Goal: Task Accomplishment & Management: Complete application form

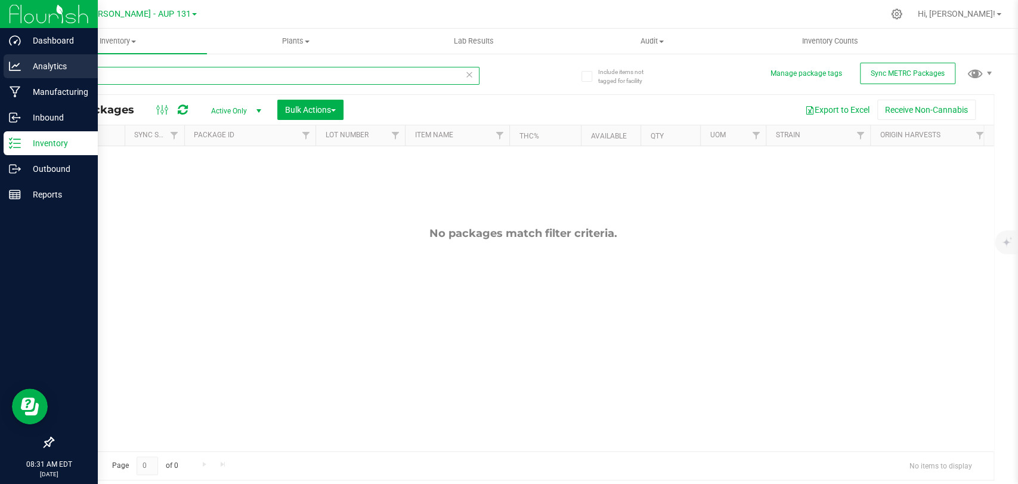
drag, startPoint x: 0, startPoint y: 0, endPoint x: 0, endPoint y: 76, distance: 76.3
click at [0, 76] on div "Dashboard Analytics Manufacturing Inbound Inventory Outbound Reports 08:31 AM E…" at bounding box center [509, 242] width 1018 height 484
type input "200079"
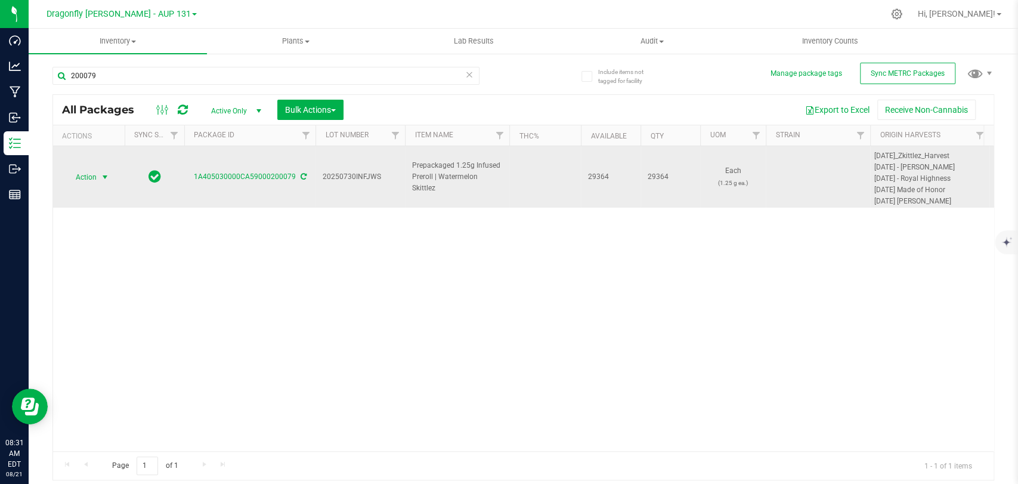
click at [103, 184] on span "select" at bounding box center [105, 177] width 15 height 17
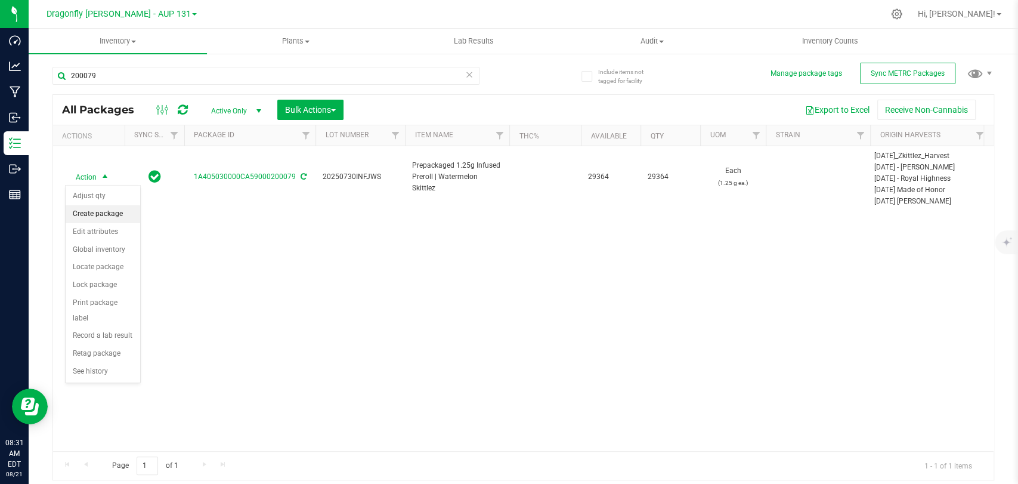
click at [113, 213] on li "Create package" at bounding box center [103, 214] width 75 height 18
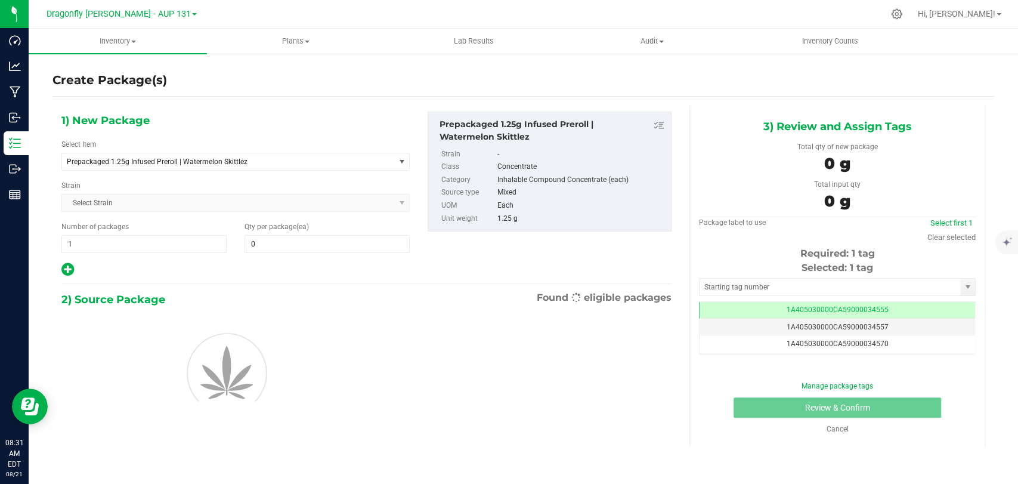
type input "0"
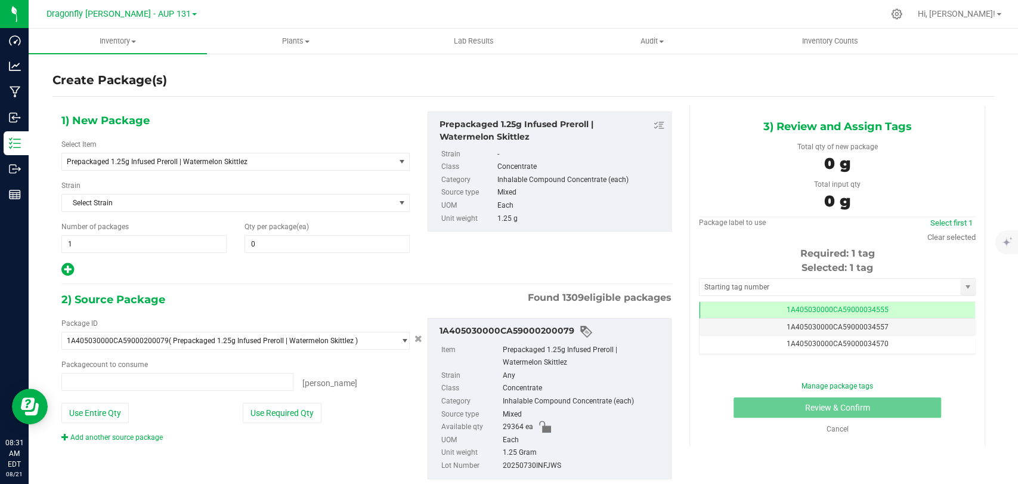
type input "0 ea"
drag, startPoint x: 275, startPoint y: 158, endPoint x: 290, endPoint y: 141, distance: 22.4
click at [275, 158] on span "Prepackaged 1.25g Infused Preroll | Watermelon Skittlez" at bounding box center [221, 161] width 309 height 8
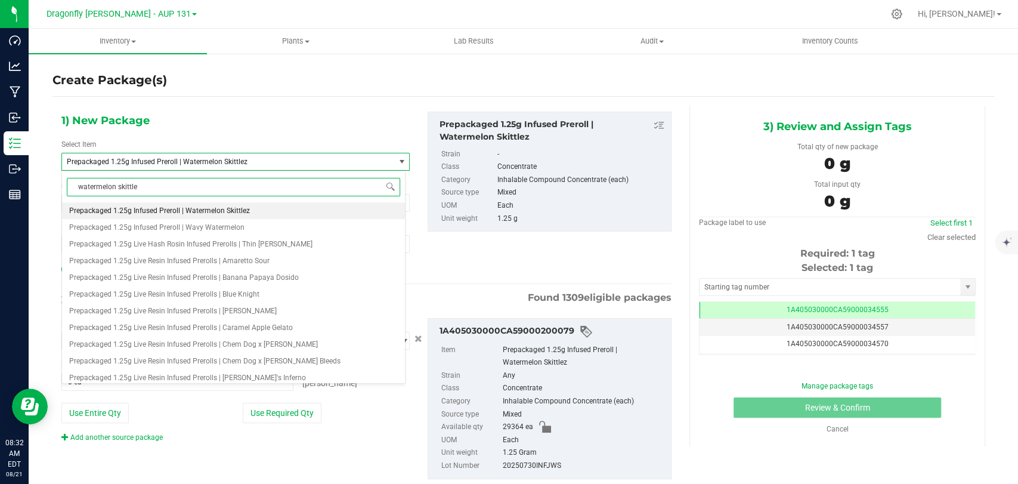
type input "watermelon skittlez"
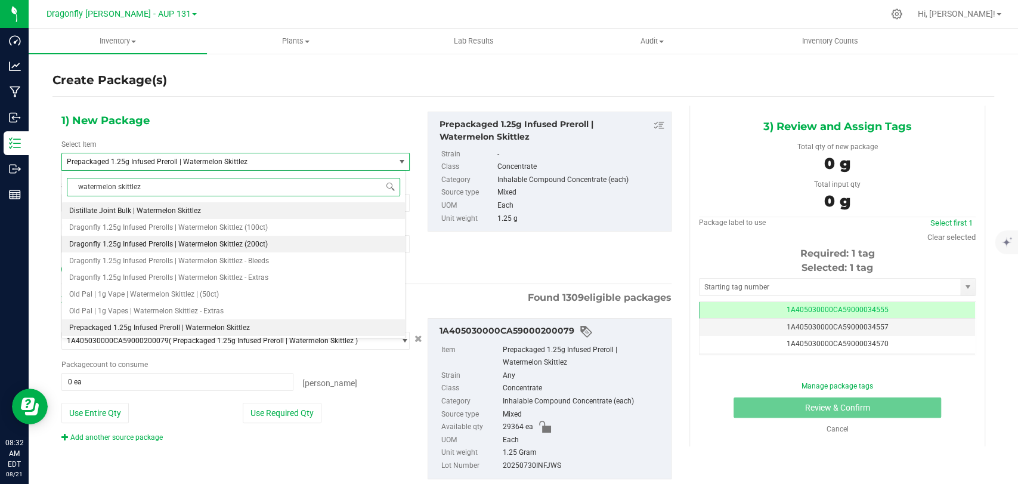
click at [267, 246] on li "Dragonfly 1.25g Infused Prerolls | Watermelon Skittlez (200ct)" at bounding box center [233, 244] width 343 height 17
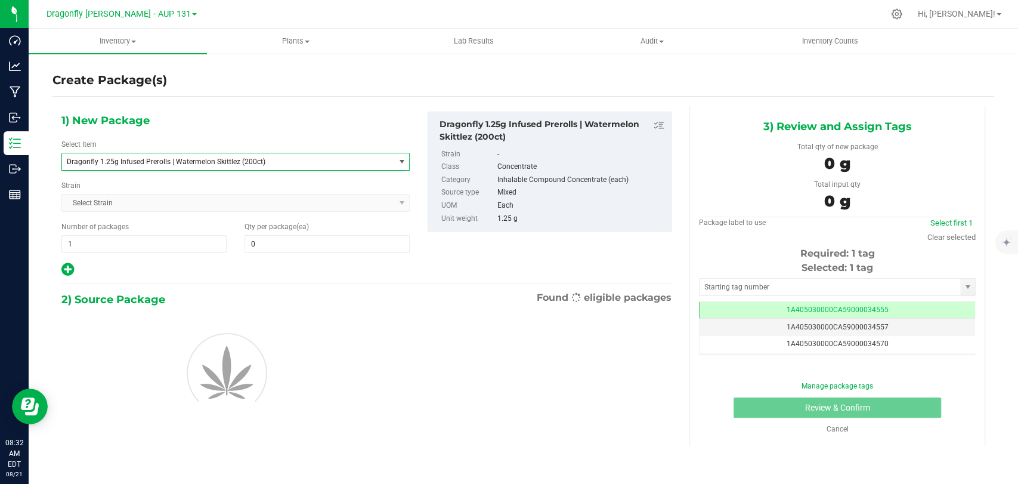
type input "0"
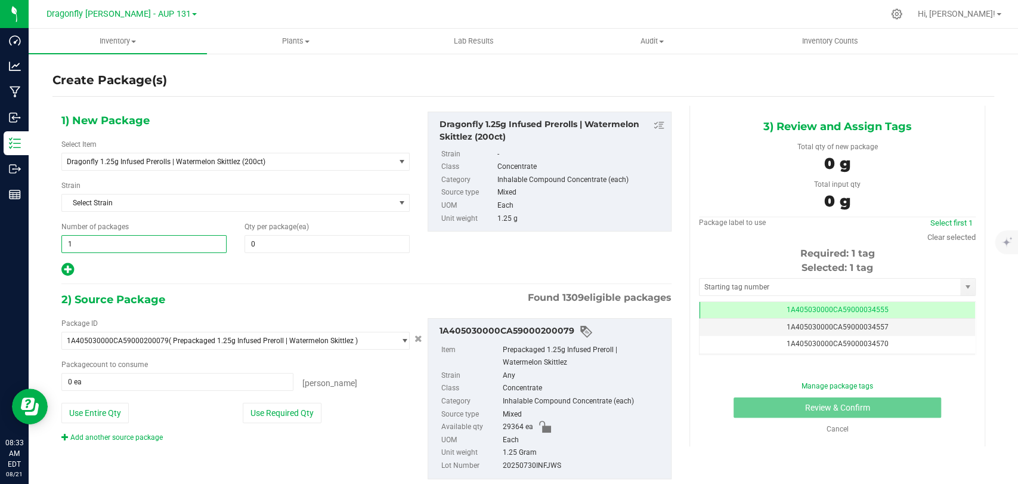
click at [185, 244] on span "1 1" at bounding box center [143, 244] width 165 height 18
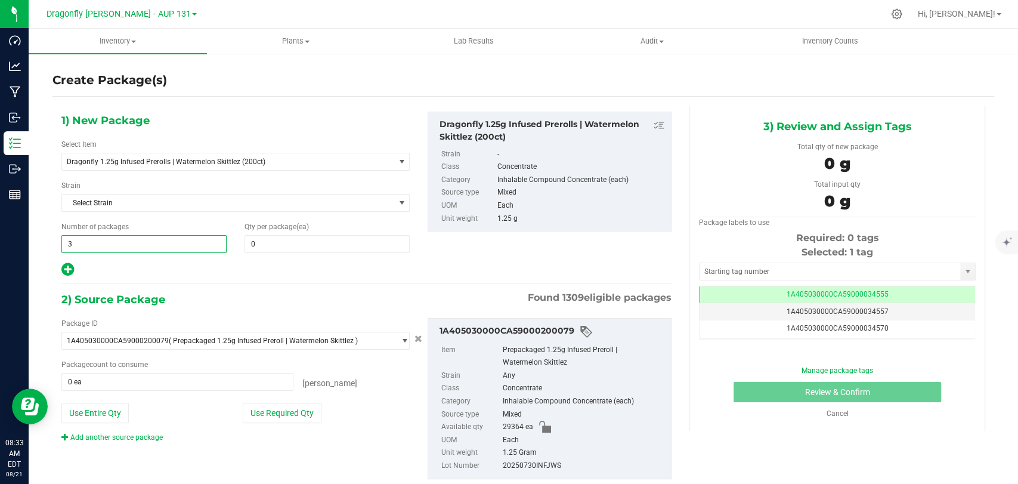
type input "30"
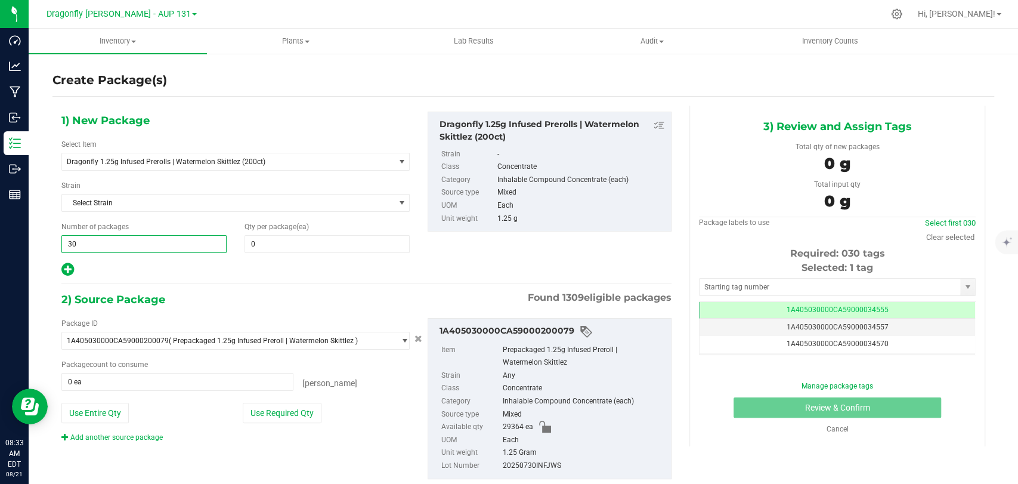
type input "30"
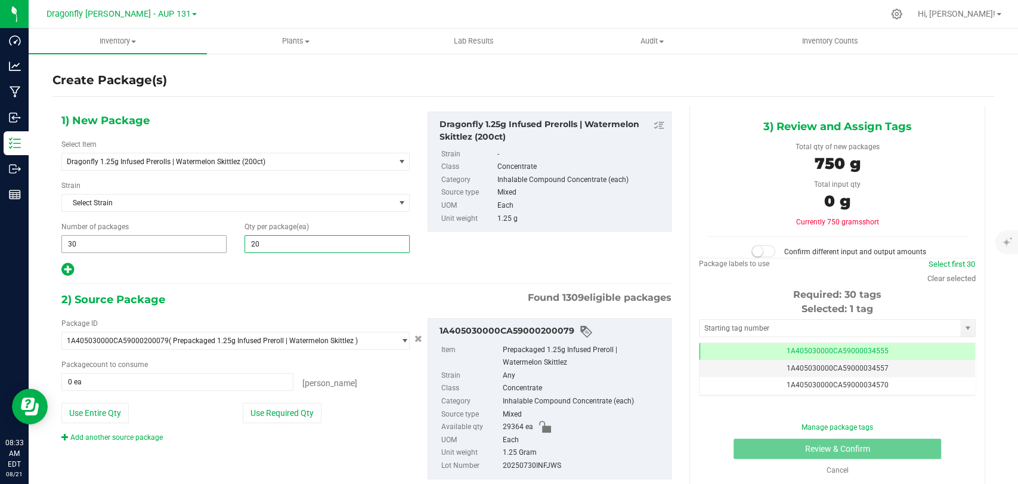
type input "200"
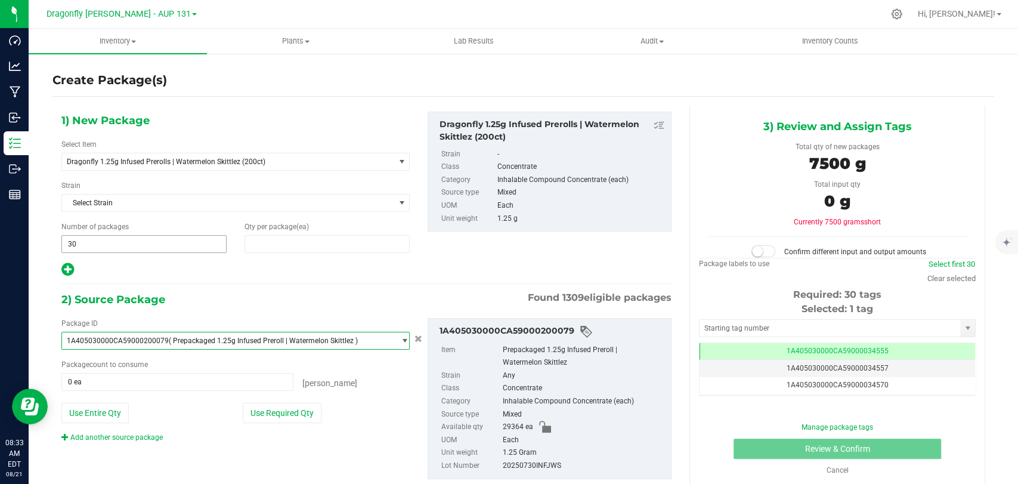
type input "200"
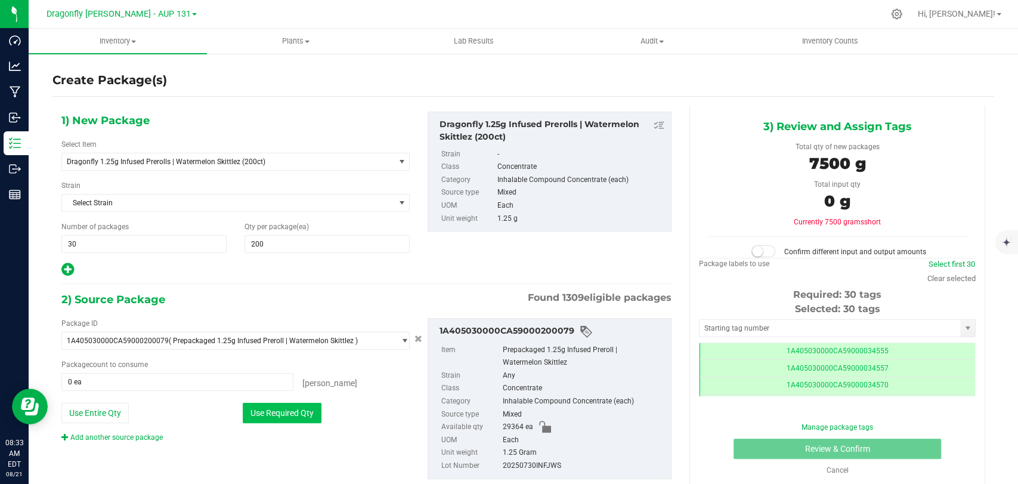
click at [287, 412] on button "Use Required Qty" at bounding box center [282, 412] width 79 height 20
type input "6000 ea"
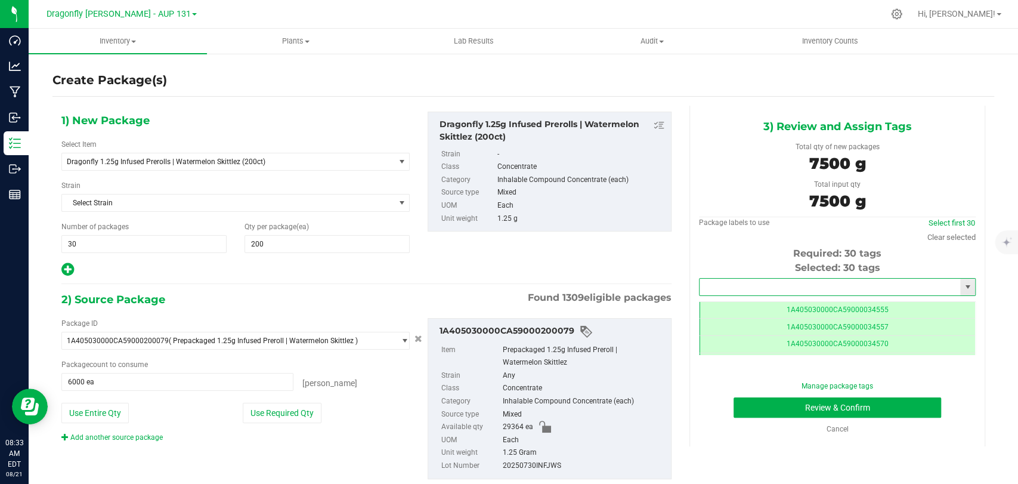
click at [766, 278] on input "text" at bounding box center [829, 286] width 261 height 17
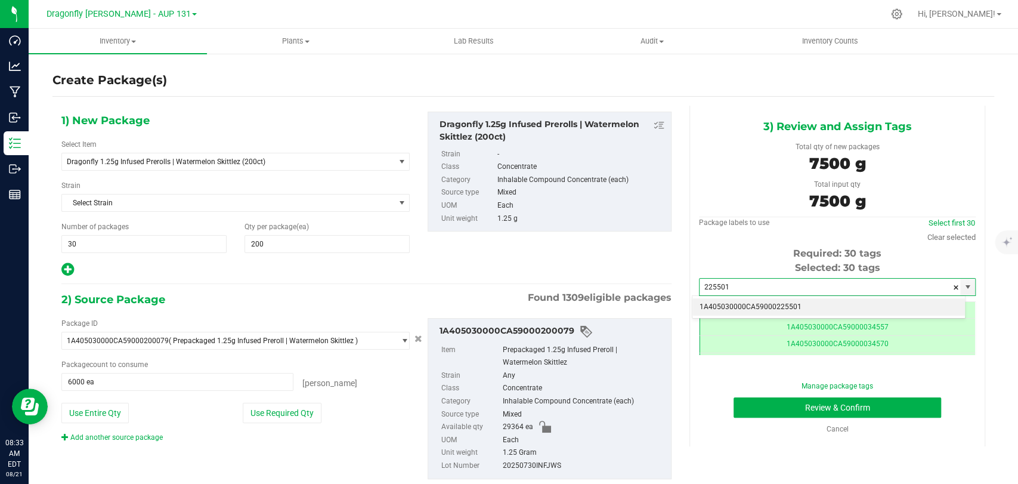
click at [785, 311] on li "1A405030000CA59000225501" at bounding box center [828, 307] width 272 height 18
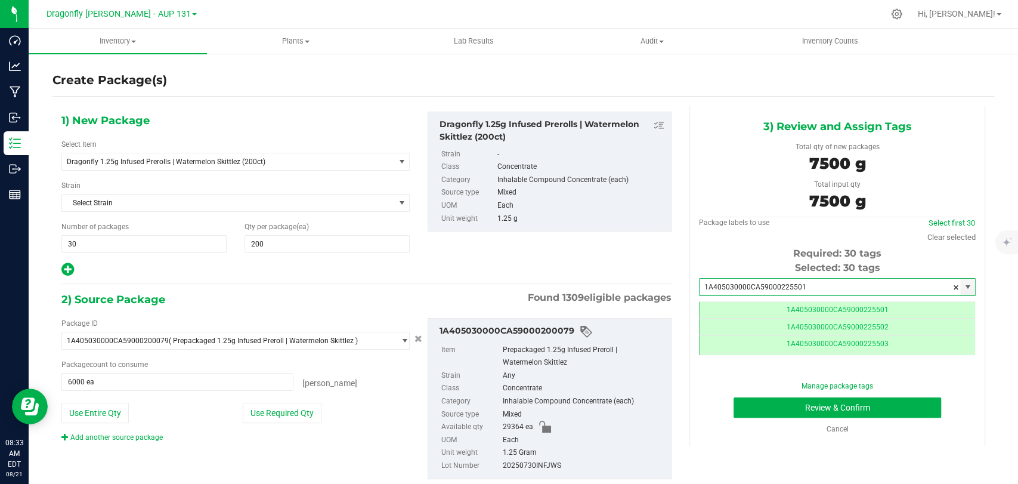
type input "1A405030000CA59000225501"
click at [786, 418] on div "Manage package tags Review & Confirm Cancel" at bounding box center [837, 407] width 259 height 54
click at [784, 411] on button "Review & Confirm" at bounding box center [836, 407] width 207 height 20
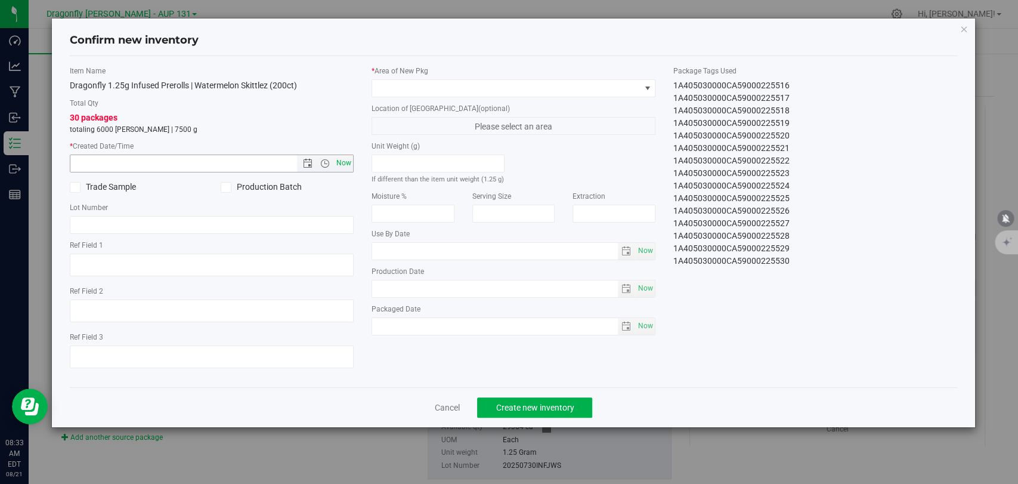
click at [349, 158] on span "Now" at bounding box center [344, 162] width 20 height 17
type input "[DATE] 8:33 AM"
click at [482, 70] on label "* Area of [GEOGRAPHIC_DATA]" at bounding box center [513, 71] width 284 height 11
click at [476, 95] on span at bounding box center [506, 88] width 268 height 17
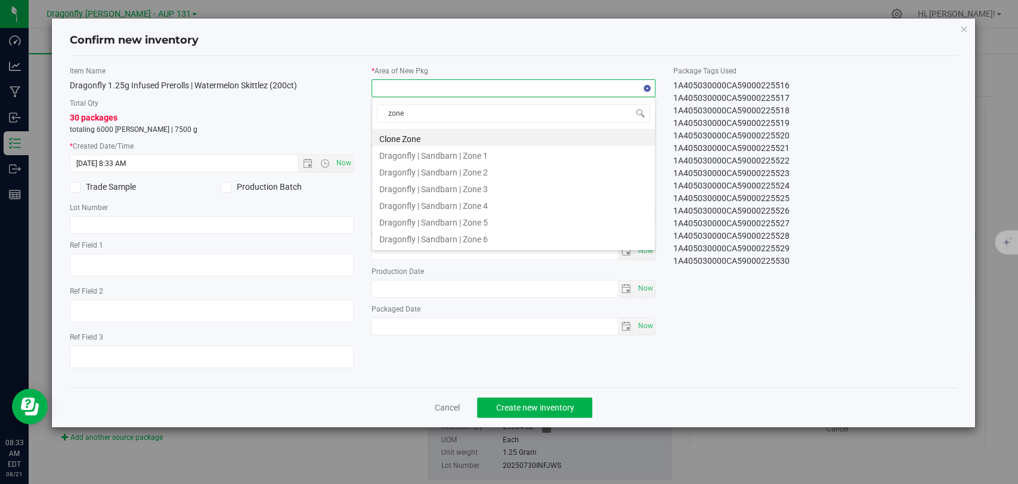
type input "zone 1"
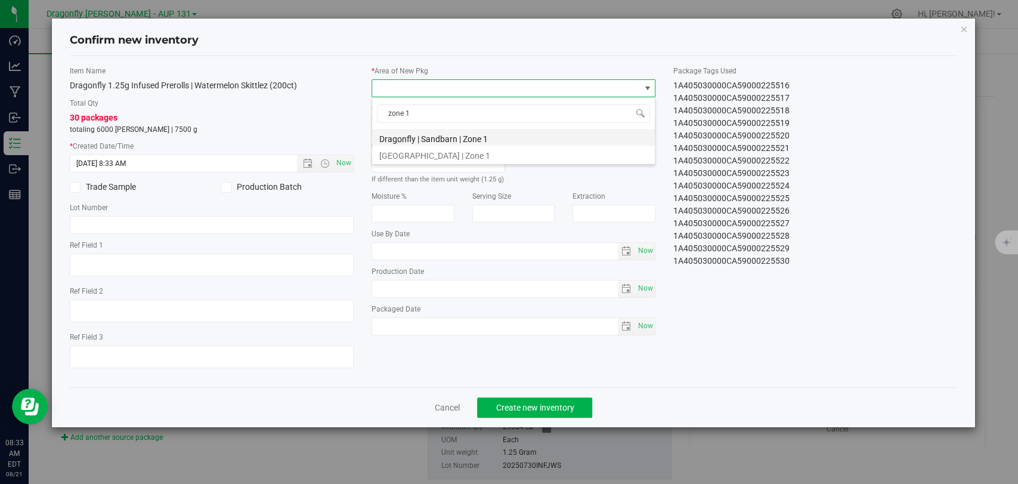
click at [510, 136] on li "Dragonfly | Sandbarn | Zone 1" at bounding box center [513, 137] width 283 height 17
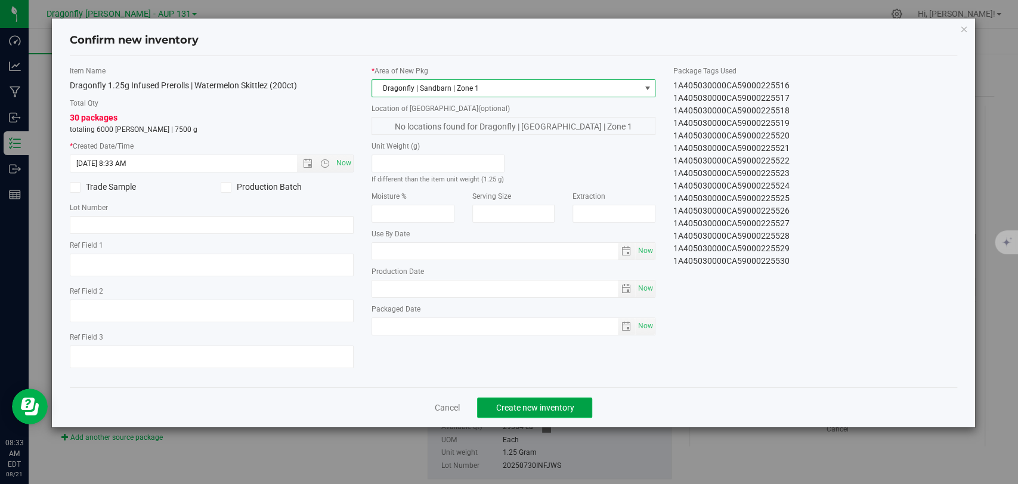
click at [531, 406] on span "Create new inventory" at bounding box center [534, 407] width 78 height 10
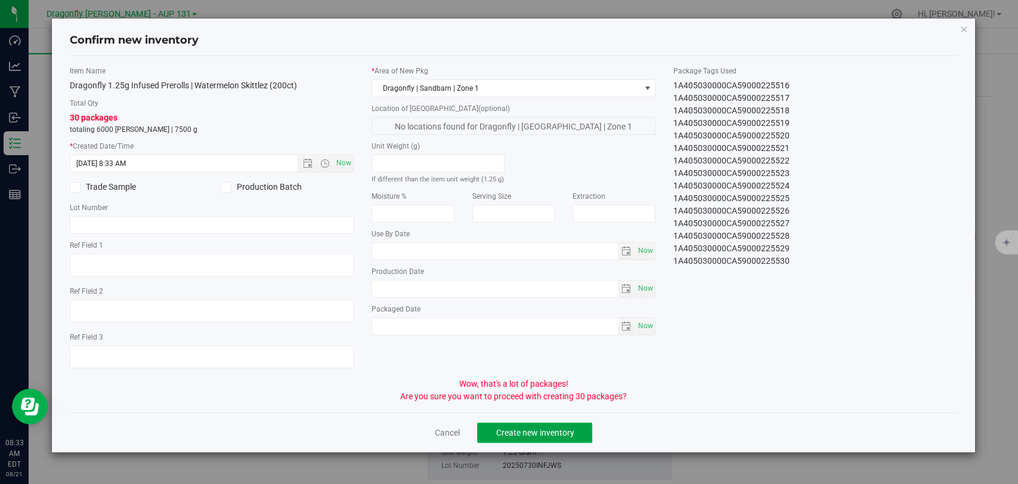
click at [488, 431] on button "Create new inventory" at bounding box center [534, 432] width 115 height 20
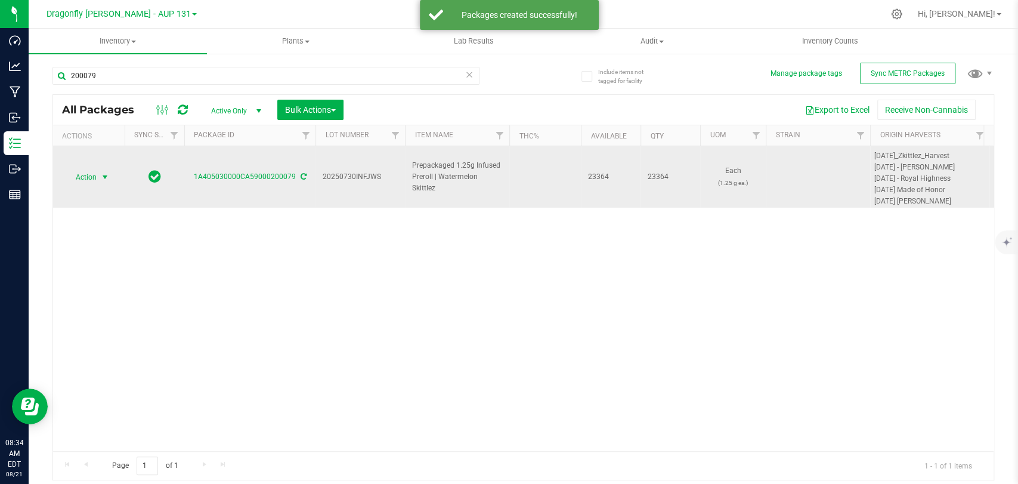
click at [89, 172] on span "Action" at bounding box center [81, 177] width 32 height 17
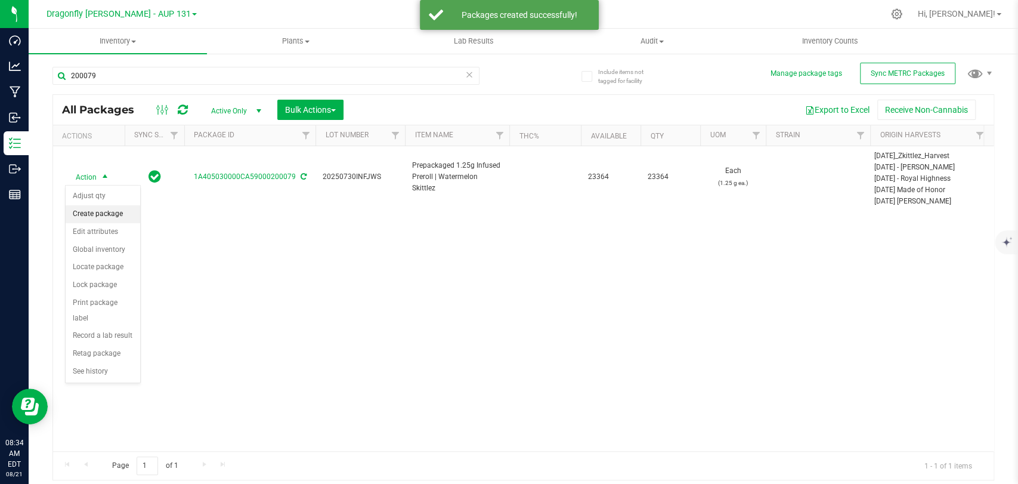
click at [106, 216] on li "Create package" at bounding box center [103, 214] width 75 height 18
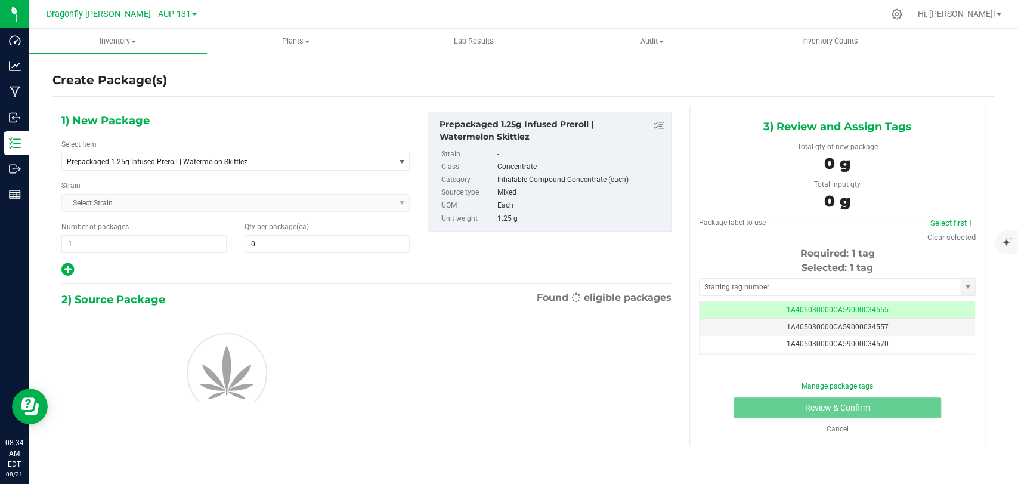
type input "0"
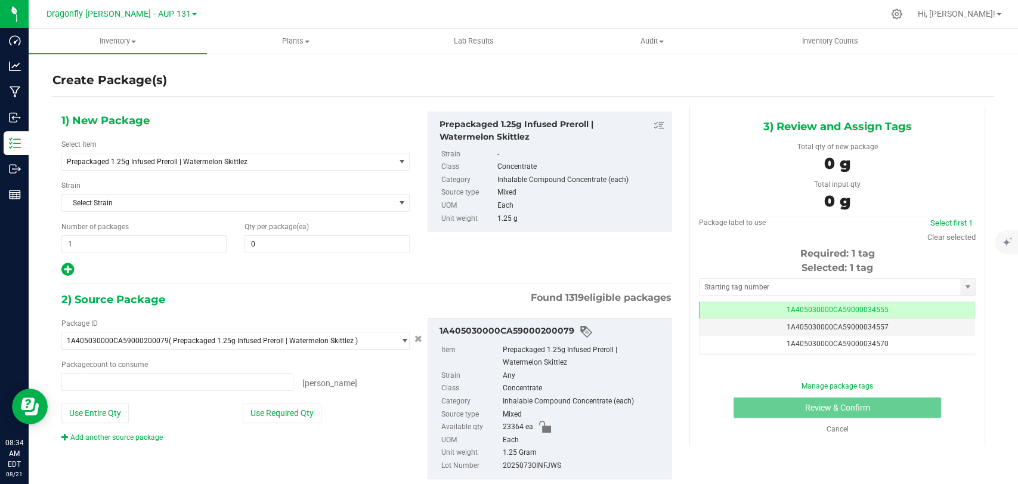
type input "0 ea"
click at [256, 159] on span "Prepackaged 1.25g Infused Preroll | Watermelon Skittlez" at bounding box center [221, 161] width 309 height 8
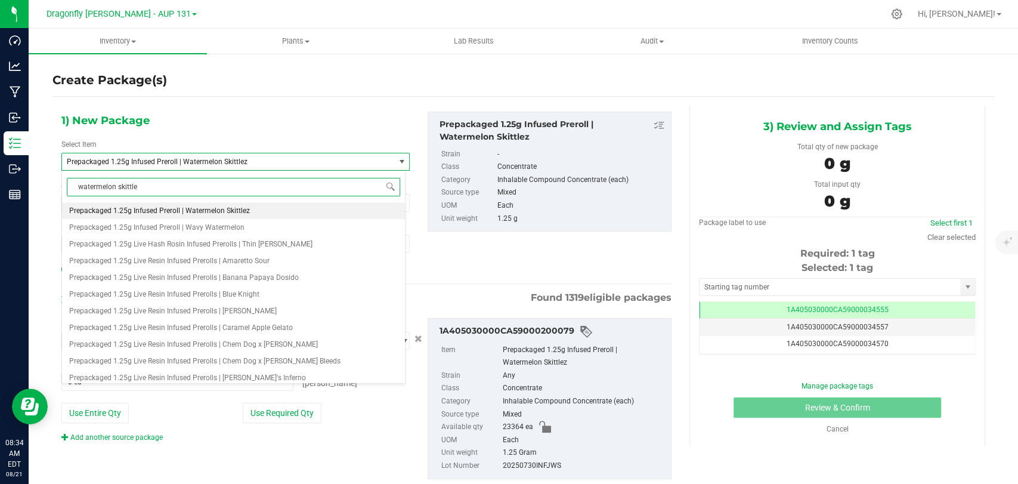
type input "watermelon skittlez"
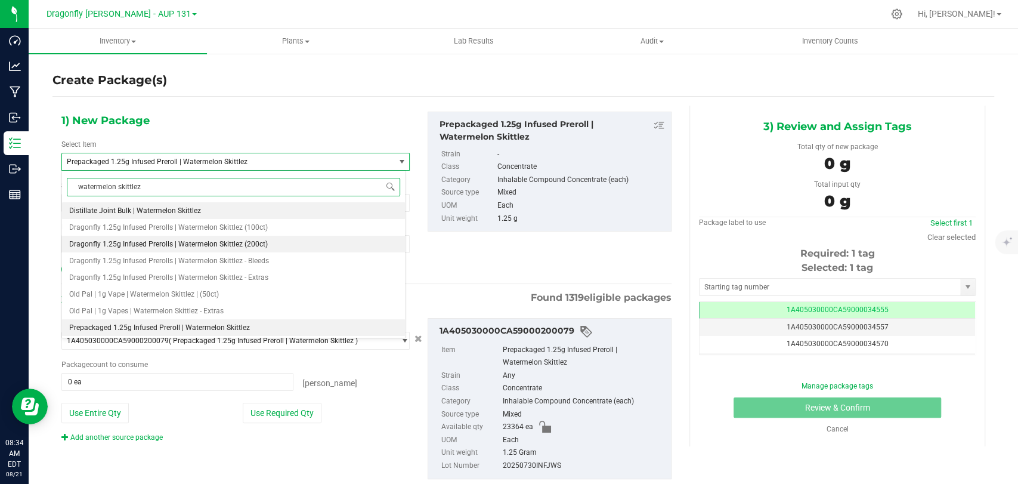
drag, startPoint x: 247, startPoint y: 231, endPoint x: 272, endPoint y: 242, distance: 27.5
click at [251, 202] on ul "Distillate Joint Bulk | Watermelon Skittlez Dragonfly 1.25g Infused Prerolls | …" at bounding box center [233, 202] width 343 height 0
click at [266, 228] on li "Dragonfly 1.25g Infused Prerolls | Watermelon Skittlez (100ct)" at bounding box center [233, 227] width 343 height 17
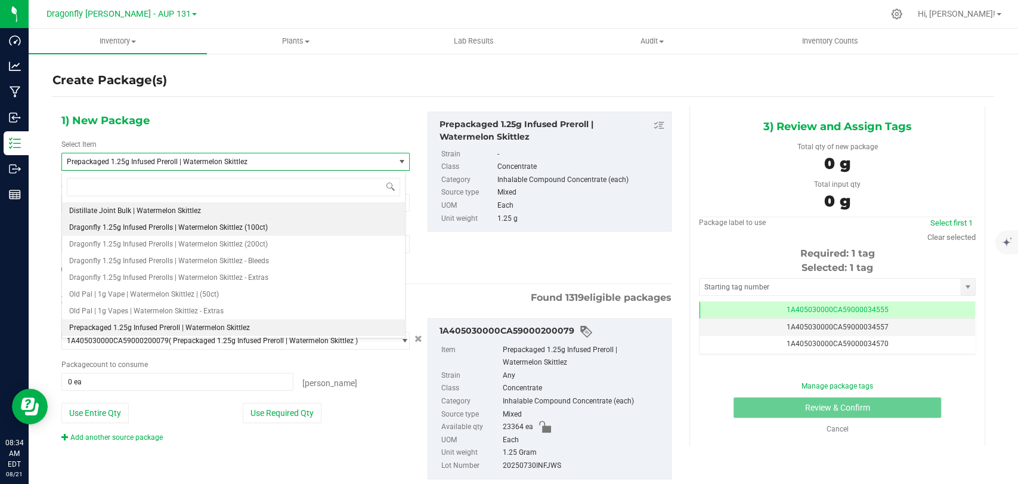
type input "0"
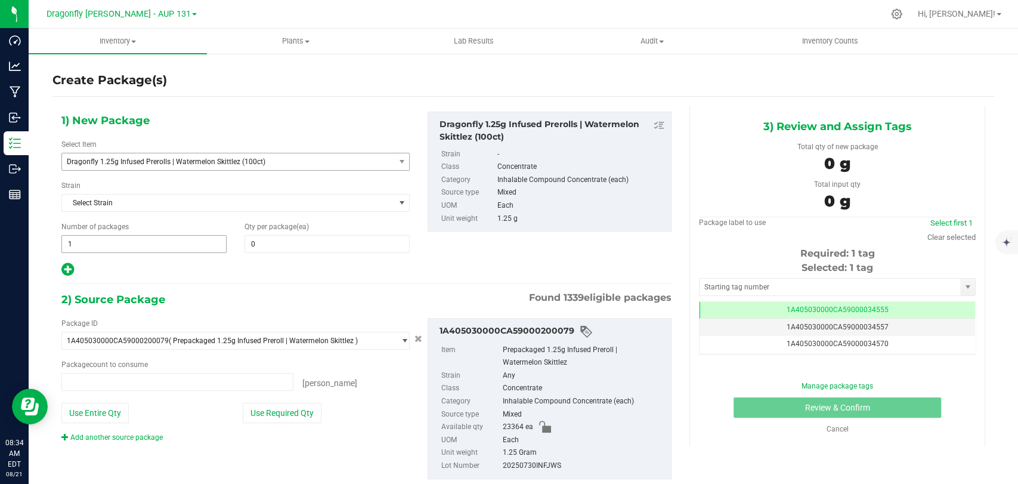
click at [198, 249] on span "1 1" at bounding box center [143, 244] width 165 height 18
type input "0 ea"
type input "233"
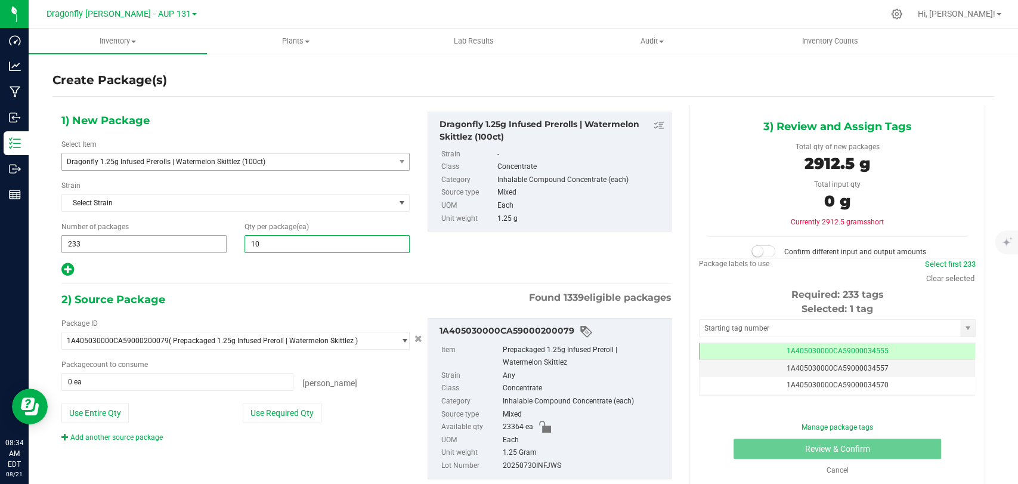
type input "100"
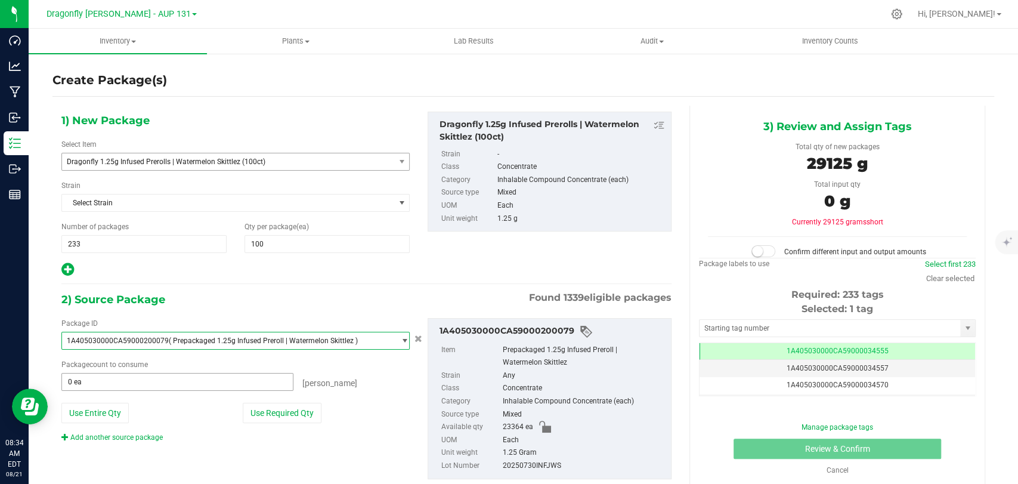
click at [257, 412] on button "Use Required Qty" at bounding box center [282, 412] width 79 height 20
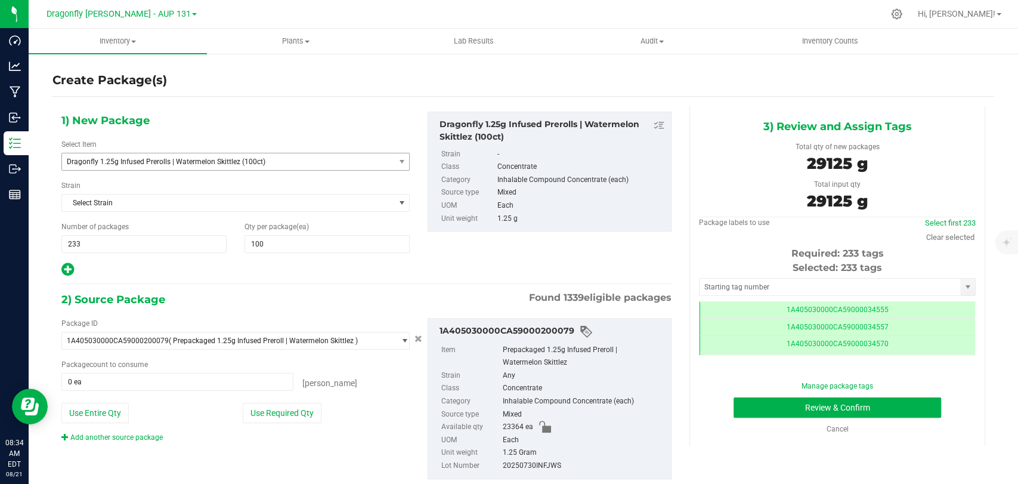
type input "23300 ea"
click at [747, 289] on input "text" at bounding box center [829, 286] width 261 height 17
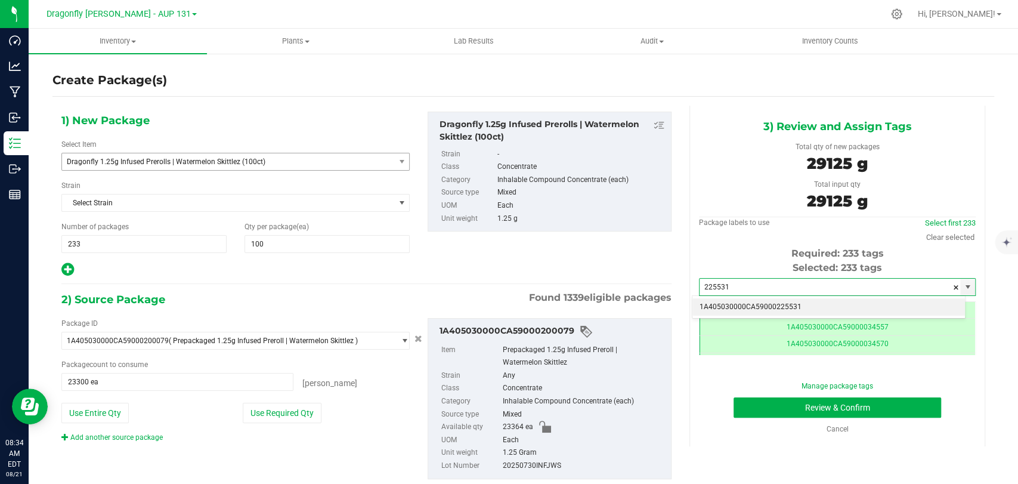
click at [751, 306] on li "1A405030000CA59000225531" at bounding box center [828, 307] width 272 height 18
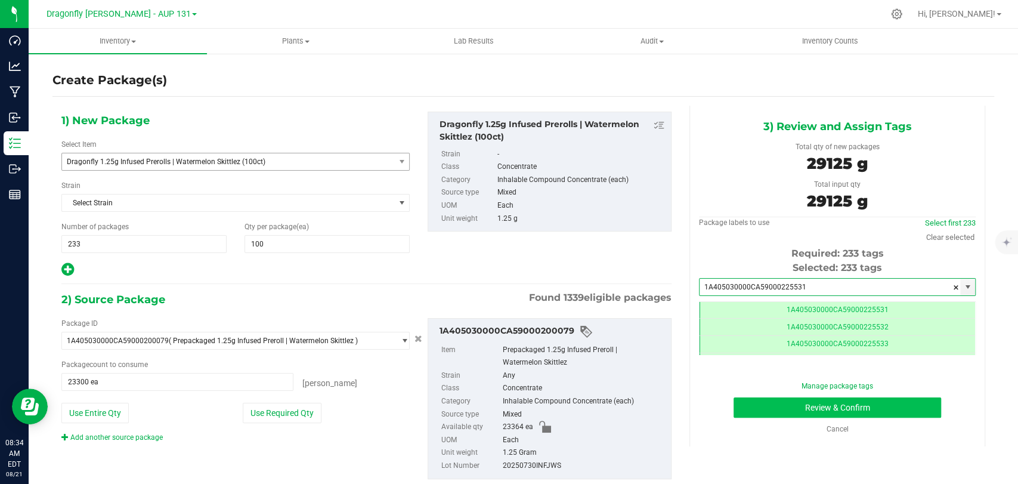
type input "1A405030000CA59000225531"
click at [757, 412] on button "Review & Confirm" at bounding box center [836, 407] width 207 height 20
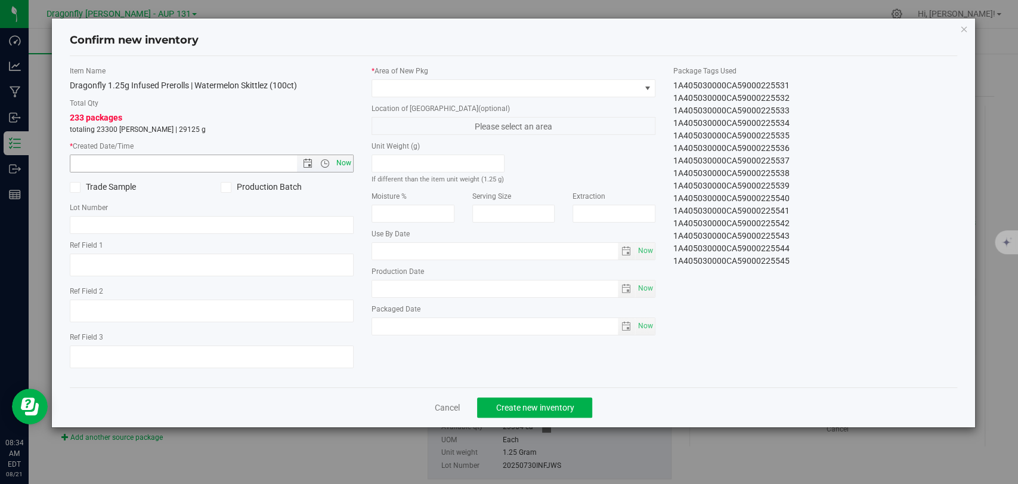
click at [348, 166] on span "Now" at bounding box center [344, 162] width 20 height 17
type input "[DATE] 8:34 AM"
click at [405, 91] on span at bounding box center [506, 88] width 268 height 17
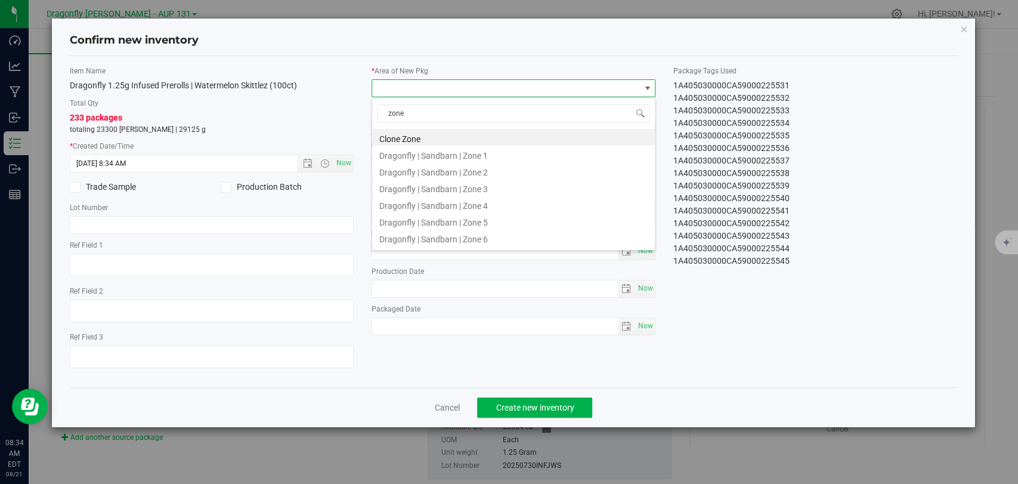
type input "zone 1"
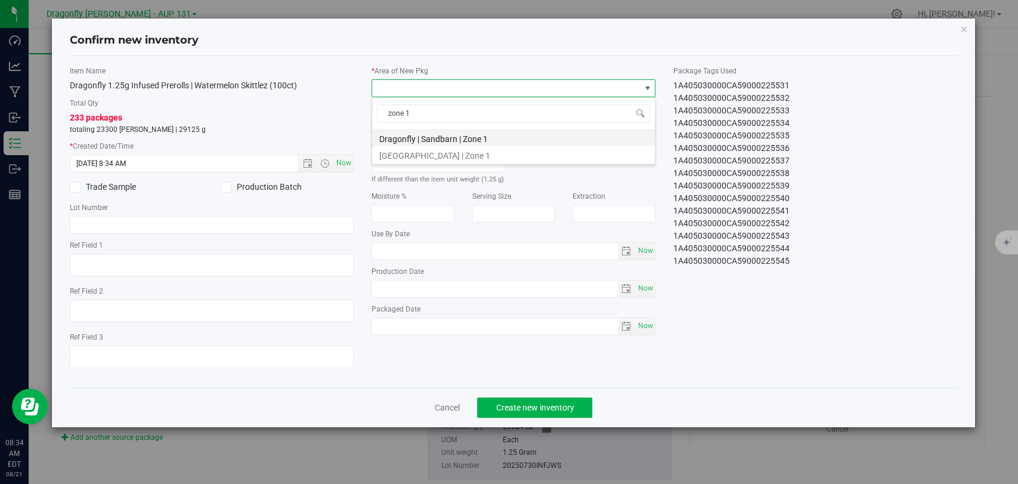
click at [435, 132] on li "Dragonfly | Sandbarn | Zone 1" at bounding box center [513, 137] width 283 height 17
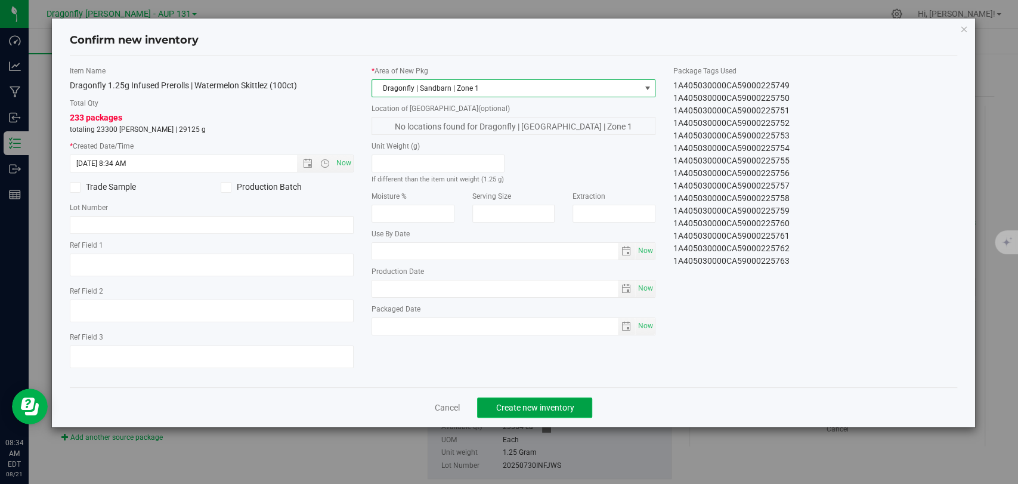
click at [571, 408] on span "Create new inventory" at bounding box center [534, 407] width 78 height 10
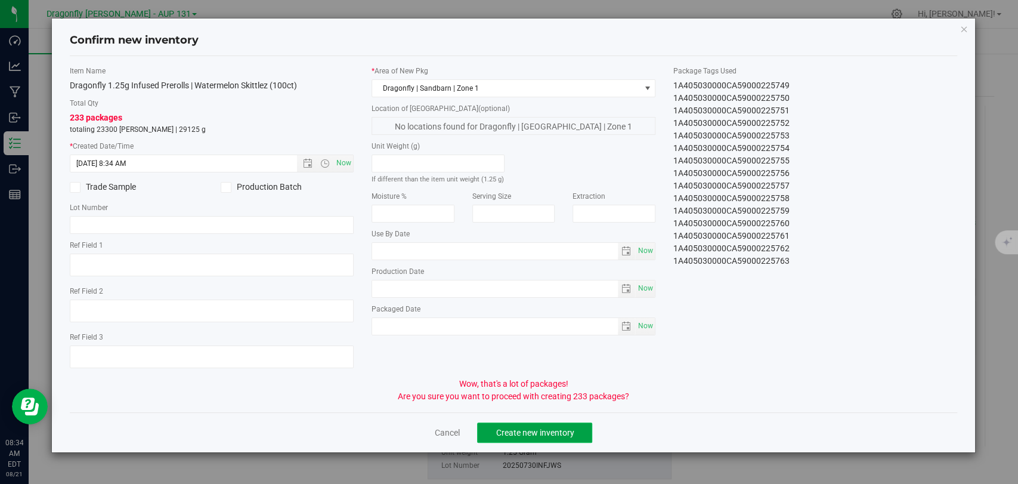
click at [508, 433] on span "Create new inventory" at bounding box center [534, 433] width 78 height 10
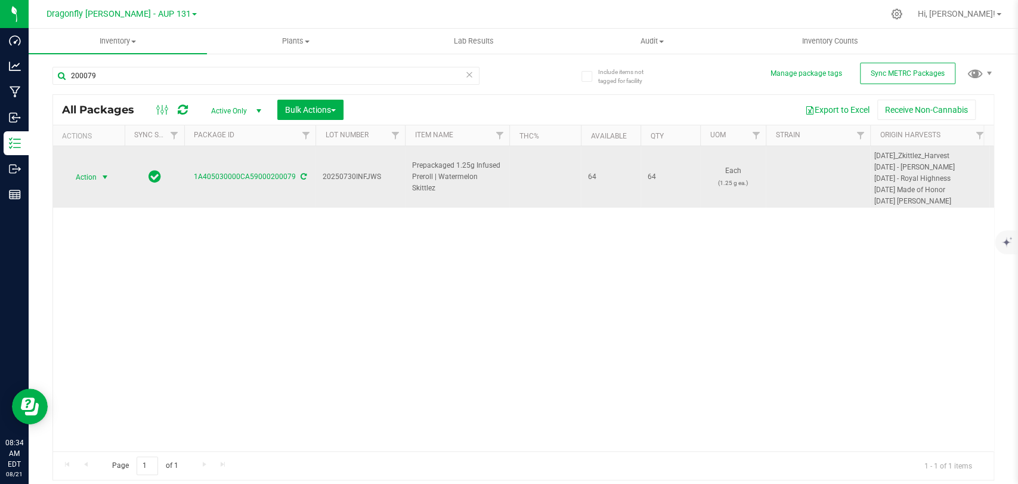
click at [100, 172] on span "select" at bounding box center [105, 177] width 10 height 10
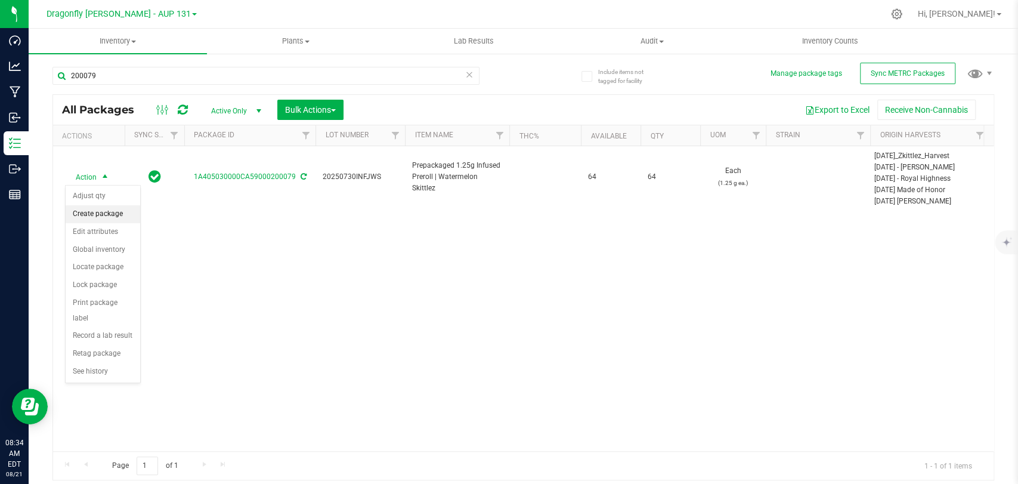
click at [94, 212] on li "Create package" at bounding box center [103, 214] width 75 height 18
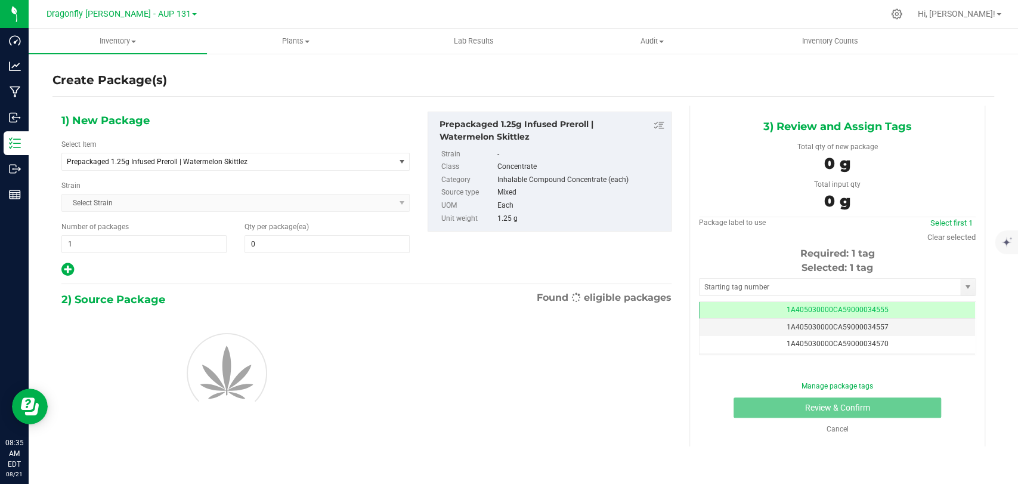
type input "0"
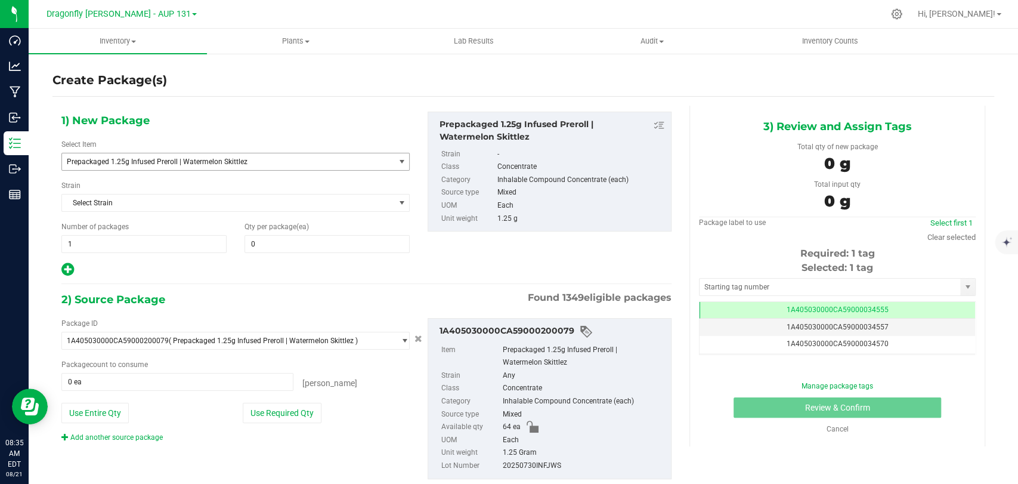
drag, startPoint x: 262, startPoint y: 162, endPoint x: 263, endPoint y: 156, distance: 6.6
click at [262, 161] on span "Prepackaged 1.25g Infused Preroll | Watermelon Skittlez" at bounding box center [221, 161] width 309 height 8
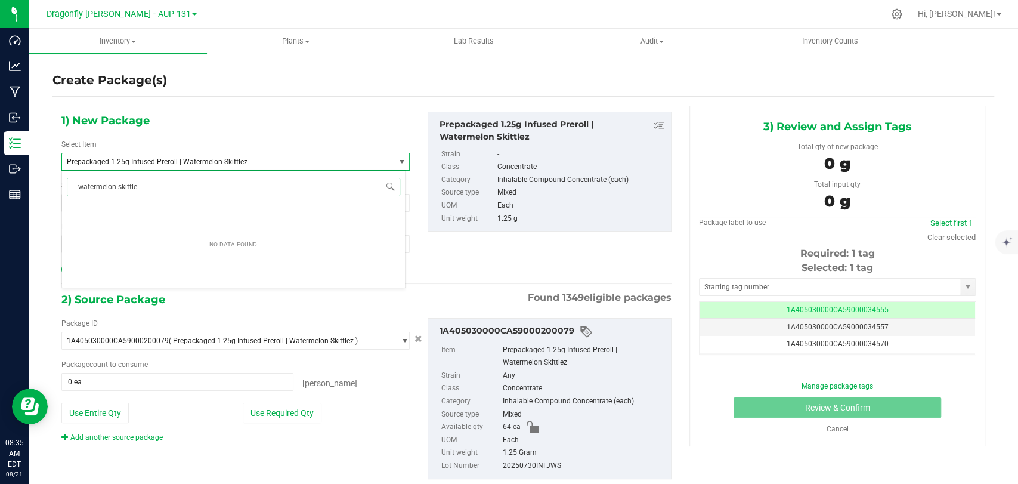
type input "watermelon skittlez"
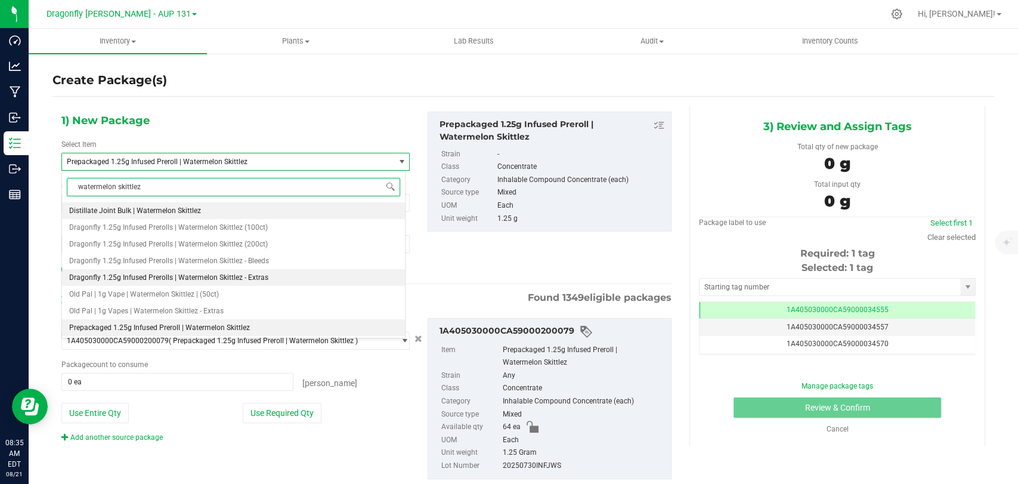
click at [281, 277] on li "Dragonfly 1.25g Infused Prerolls | Watermelon Skittlez - Extras" at bounding box center [233, 277] width 343 height 17
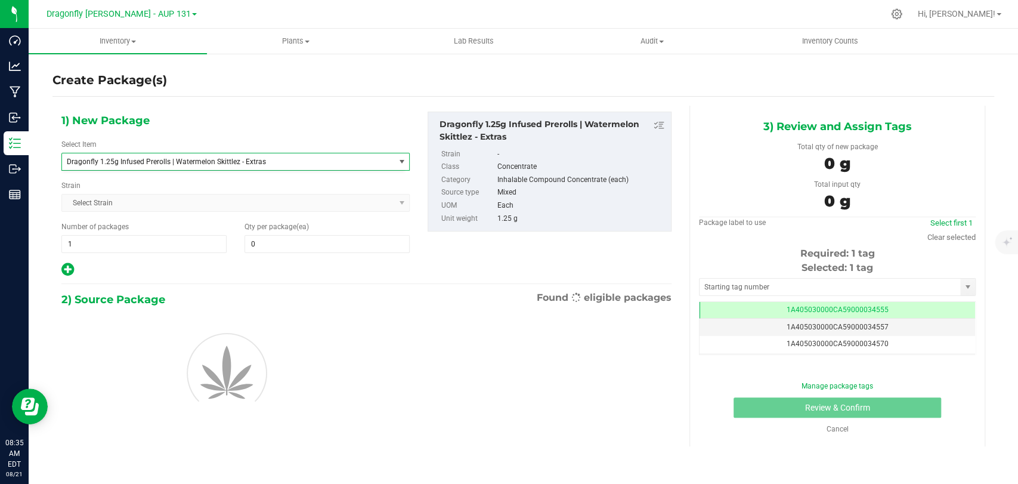
type input "0"
click at [286, 253] on div "1) New Package Select Item Dragonfly 1.25g Infused Prerolls | Watermelon Skittl…" at bounding box center [235, 195] width 366 height 166
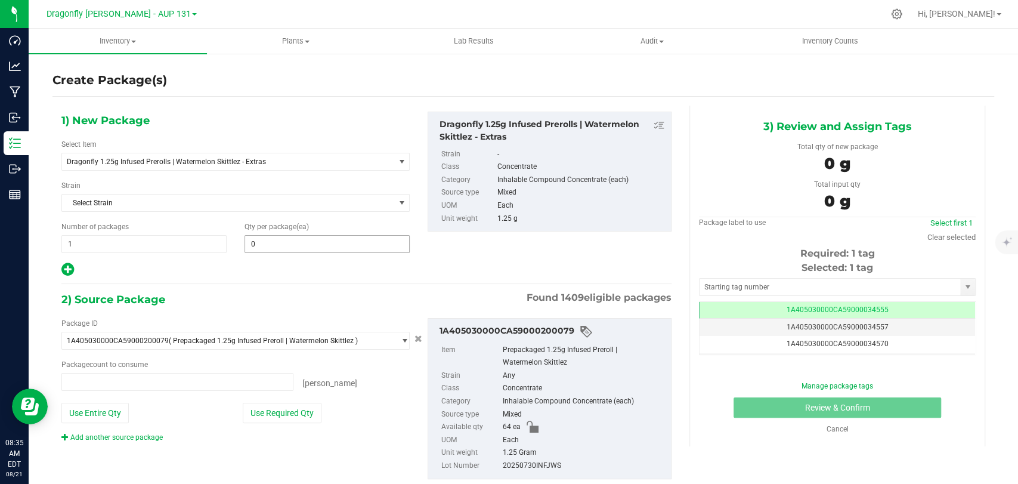
type input "0 ea"
click at [290, 235] on span at bounding box center [326, 244] width 165 height 18
type input "17"
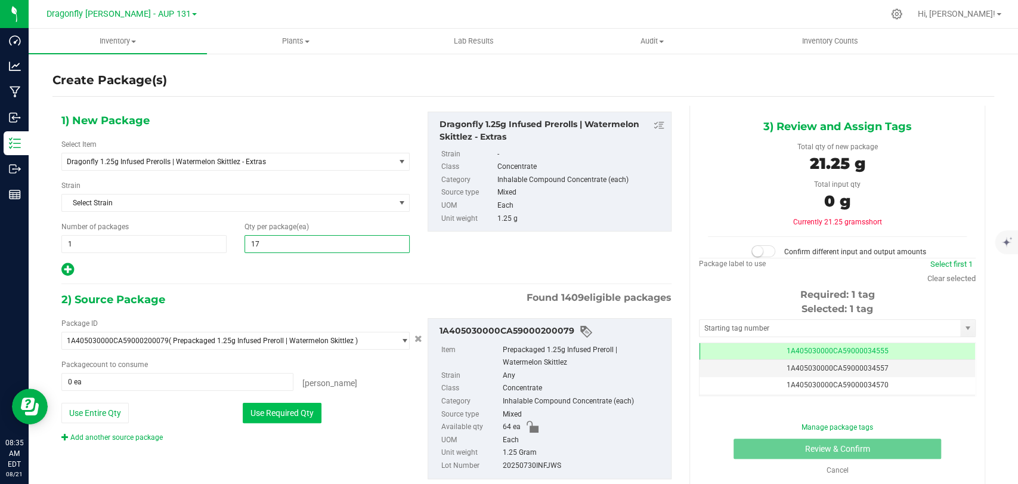
click at [275, 417] on button "Use Required Qty" at bounding box center [282, 412] width 79 height 20
type input "17"
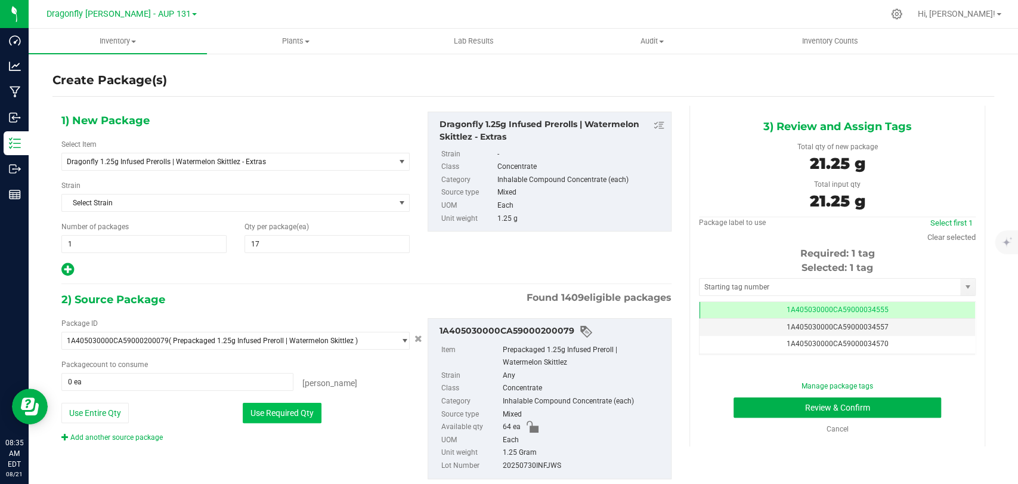
type input "17 ea"
click at [764, 280] on input "text" at bounding box center [829, 286] width 261 height 17
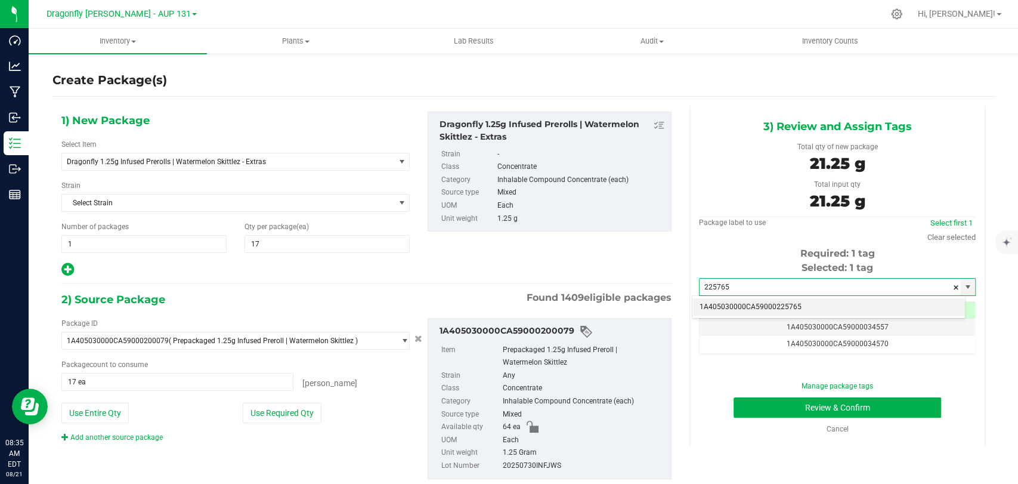
click at [825, 299] on li "1A405030000CA59000225765" at bounding box center [828, 307] width 272 height 18
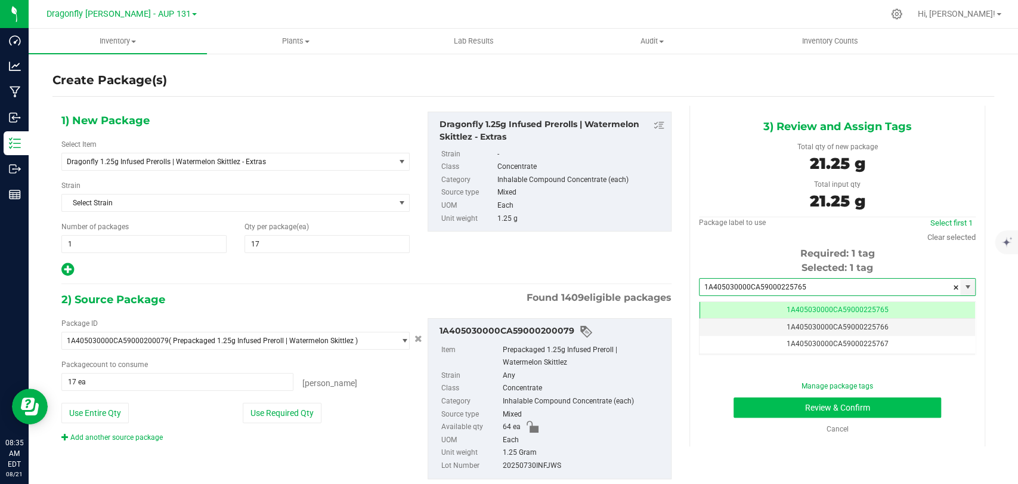
type input "1A405030000CA59000225765"
click at [822, 409] on button "Review & Confirm" at bounding box center [836, 407] width 207 height 20
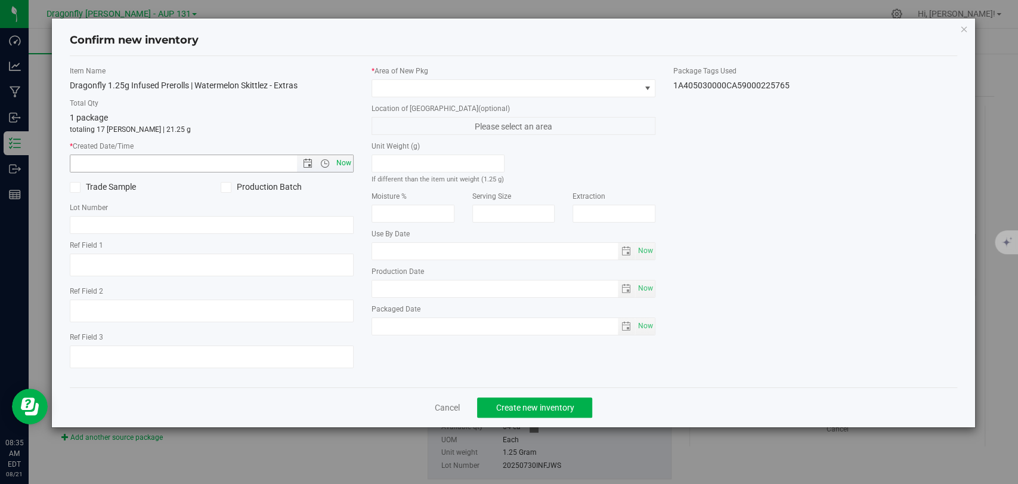
click at [346, 159] on span "Now" at bounding box center [344, 162] width 20 height 17
type input "[DATE] 8:35 AM"
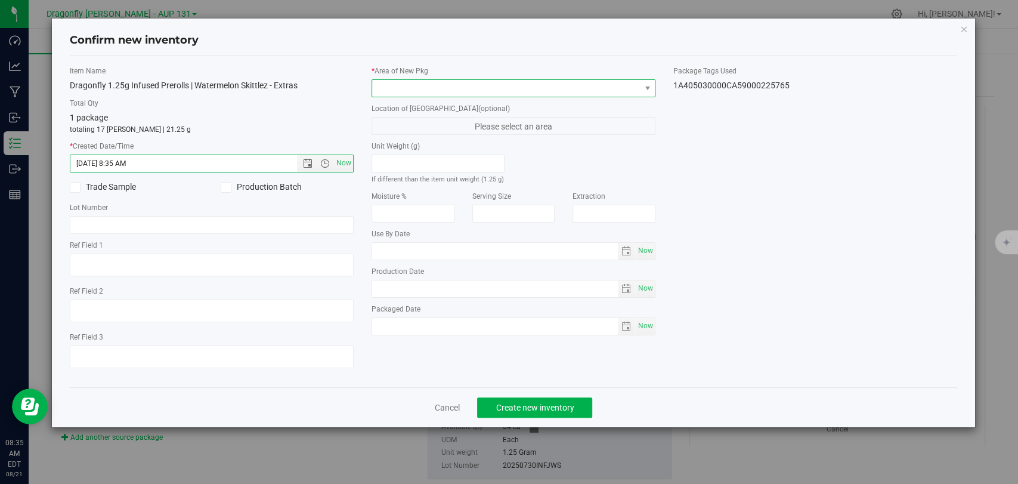
click at [474, 87] on span at bounding box center [506, 88] width 268 height 17
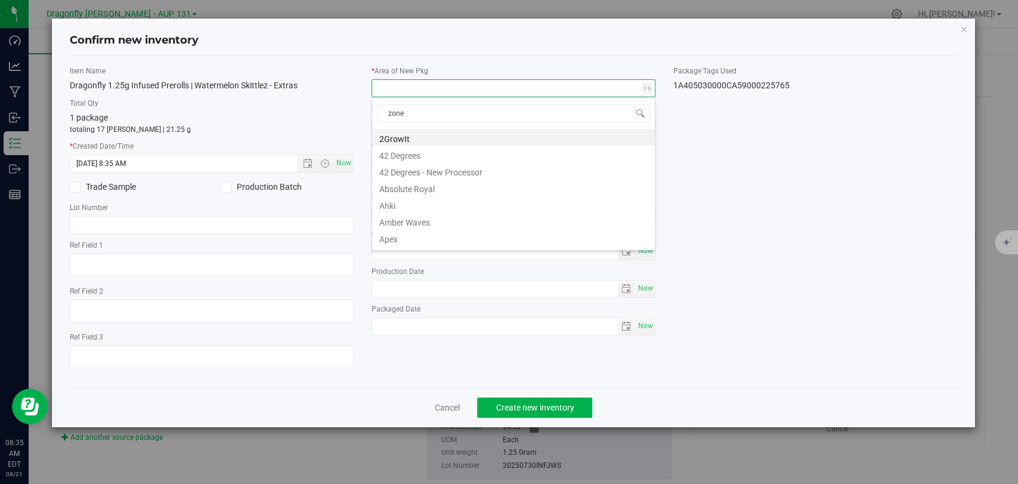
type input "zone 2"
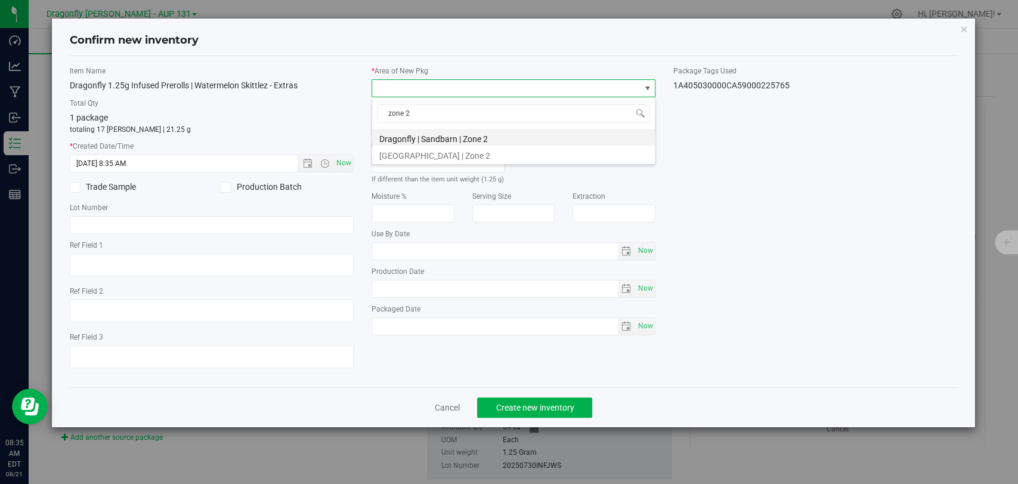
click at [503, 136] on li "Dragonfly | Sandbarn | Zone 2" at bounding box center [513, 137] width 283 height 17
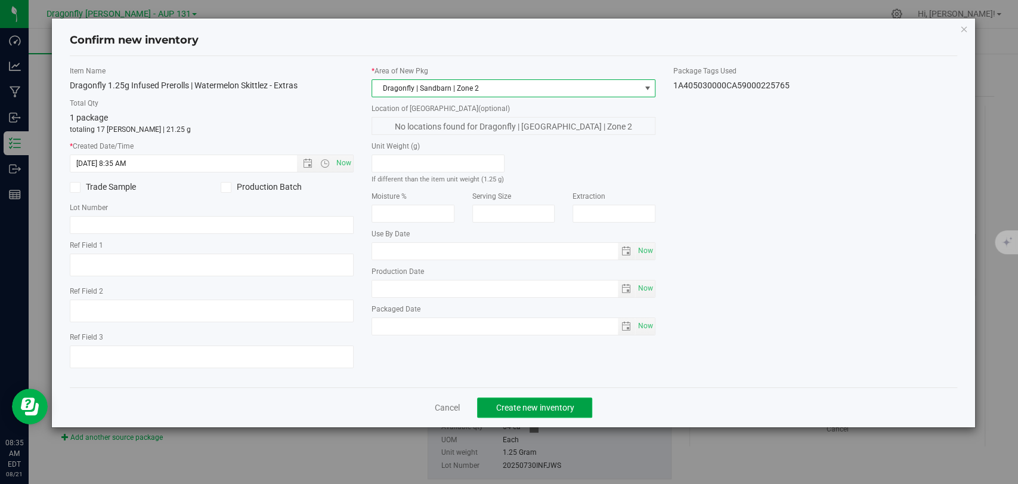
click at [558, 402] on span "Create new inventory" at bounding box center [534, 407] width 78 height 10
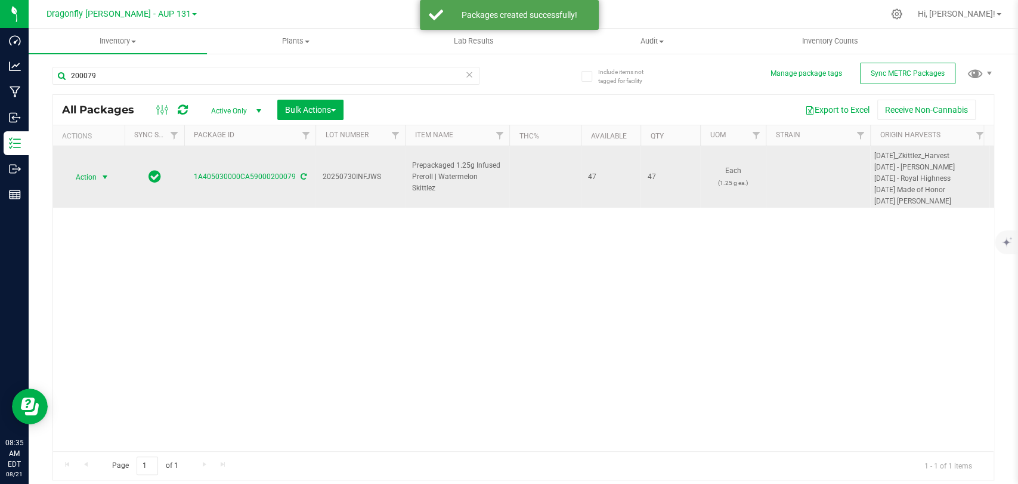
click at [97, 178] on span "Action" at bounding box center [81, 177] width 32 height 17
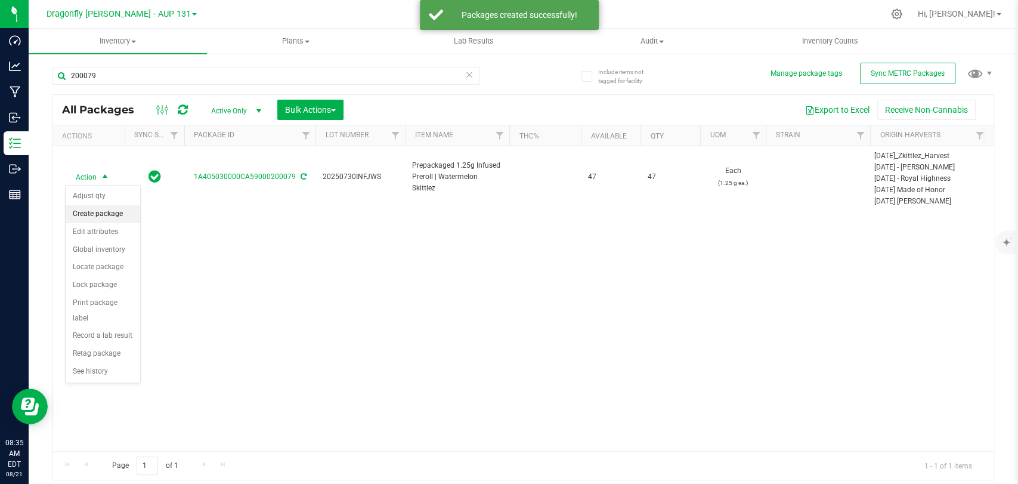
click at [114, 215] on li "Create package" at bounding box center [103, 214] width 75 height 18
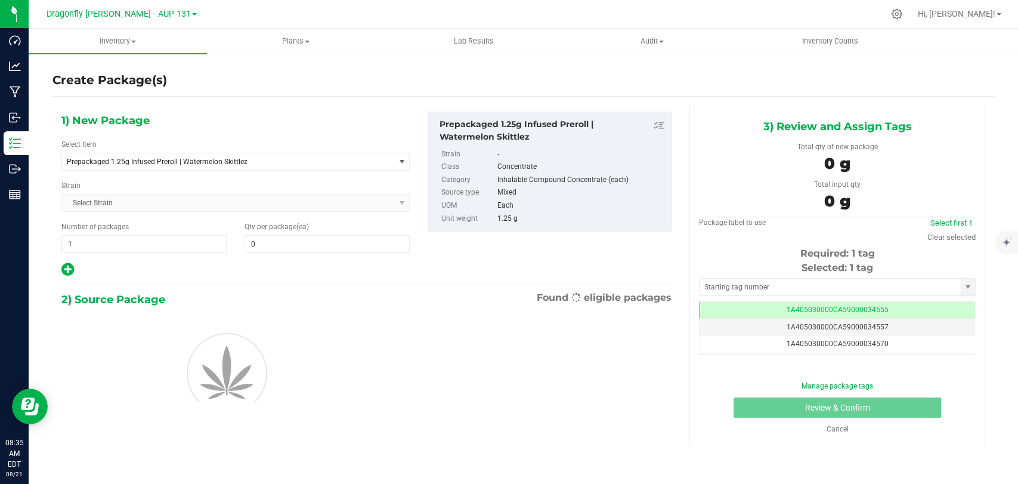
type input "0"
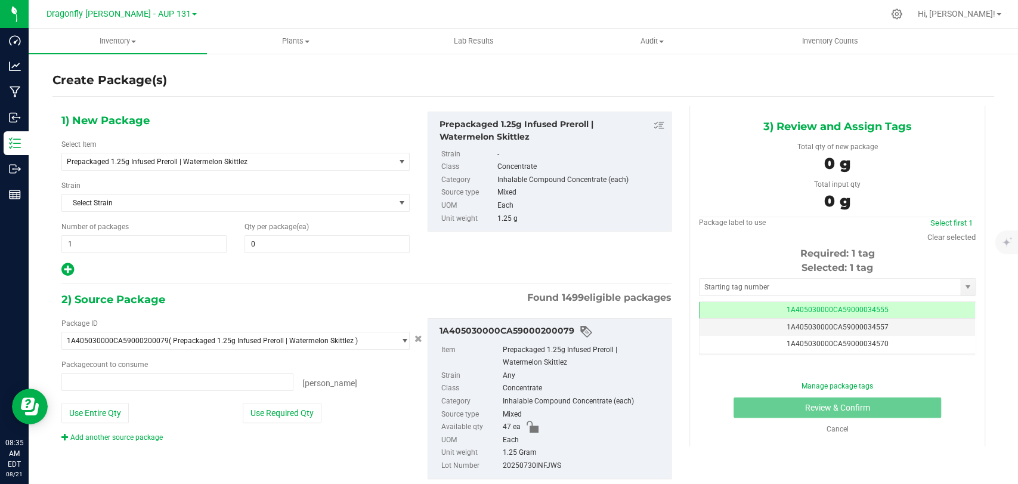
type input "0 ea"
click at [211, 163] on span "Prepackaged 1.25g Infused Preroll | Watermelon Skittlez" at bounding box center [221, 161] width 309 height 8
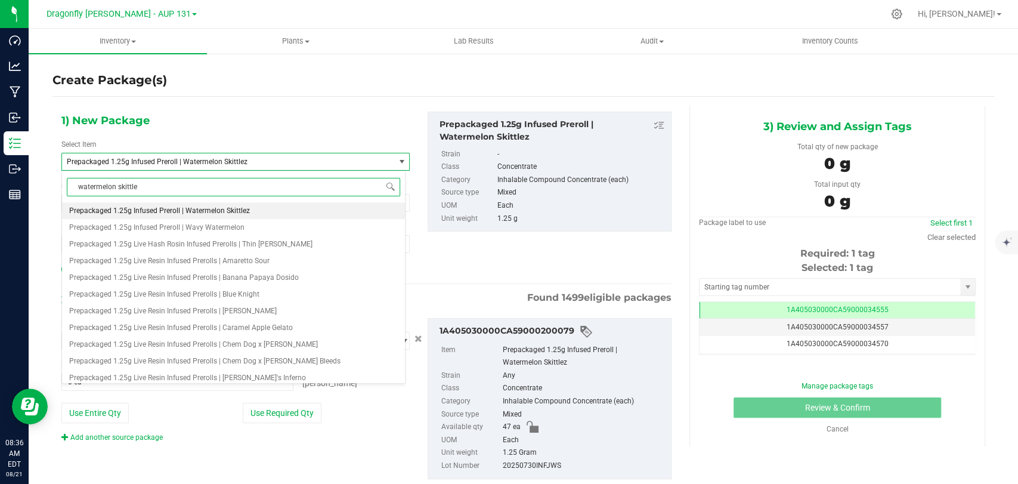
type input "watermelon skittlez"
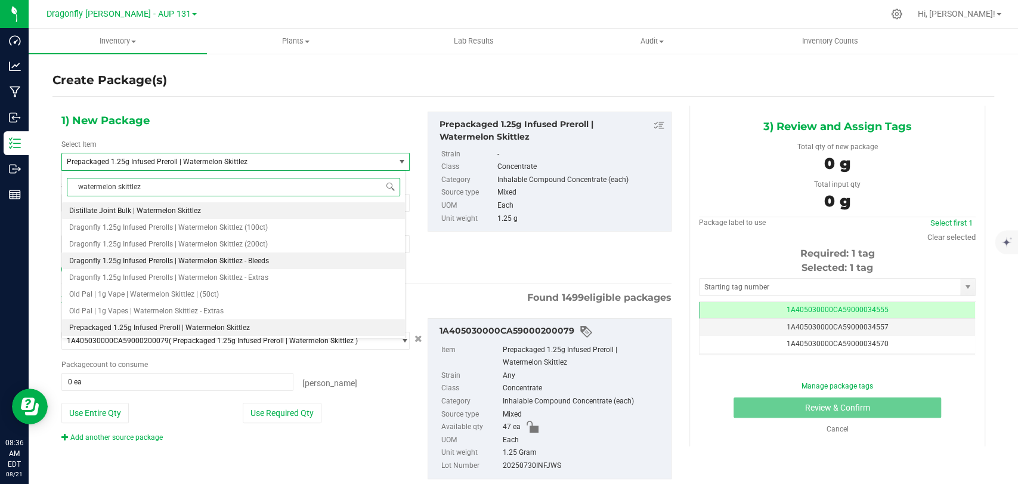
click at [251, 252] on li "Dragonfly 1.25g Infused Prerolls | Watermelon Skittlez - Bleeds" at bounding box center [233, 260] width 343 height 17
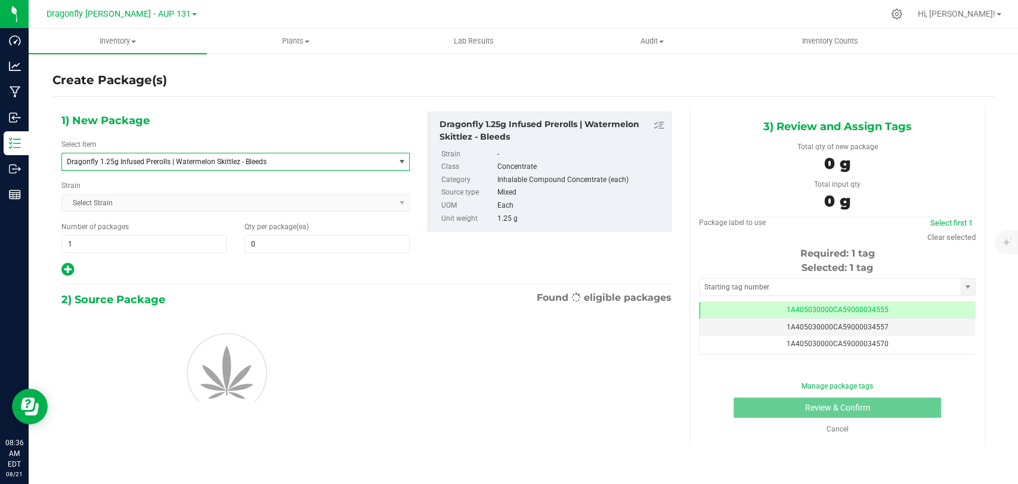
type input "0"
click at [301, 235] on span "0 0" at bounding box center [326, 244] width 165 height 18
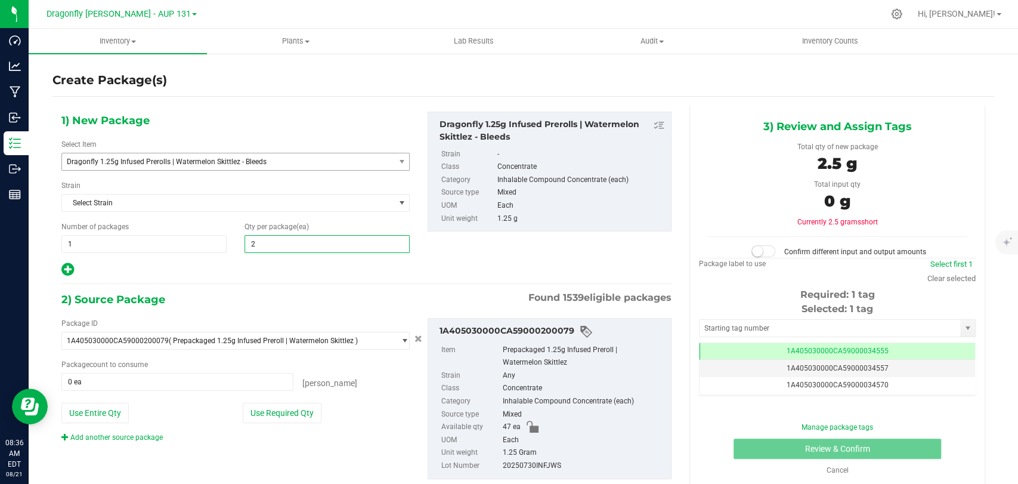
type input "27"
click at [292, 405] on button "Use Required Qty" at bounding box center [282, 412] width 79 height 20
type input "27 ea"
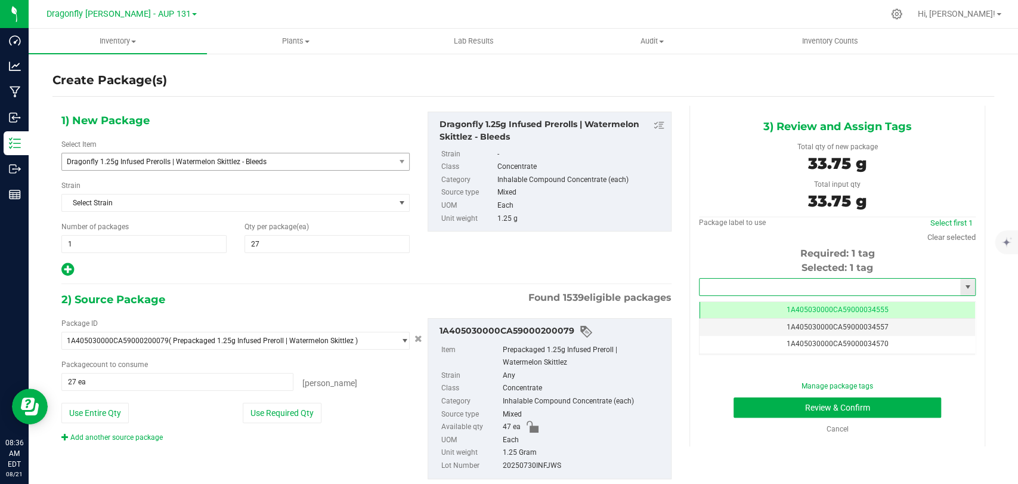
click at [817, 285] on input "text" at bounding box center [829, 286] width 261 height 17
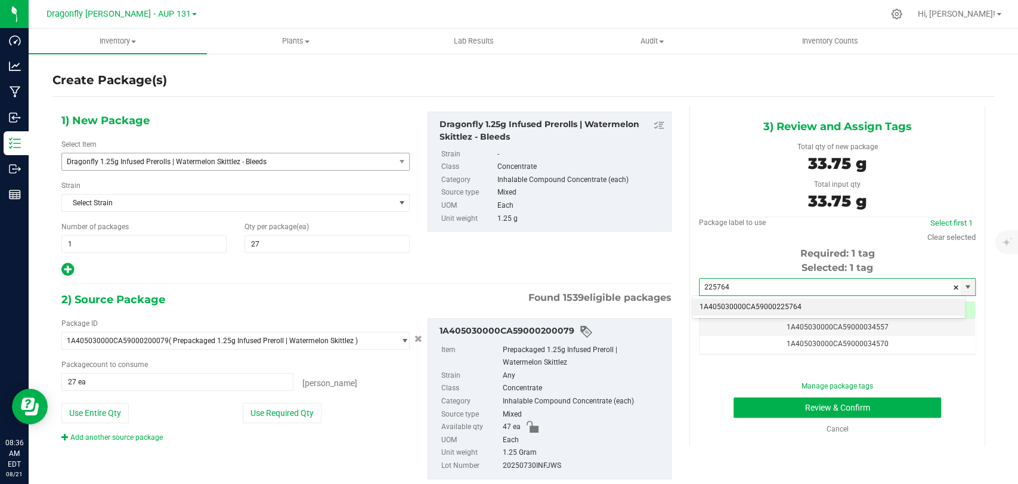
click at [766, 301] on li "1A405030000CA59000225764" at bounding box center [828, 307] width 272 height 18
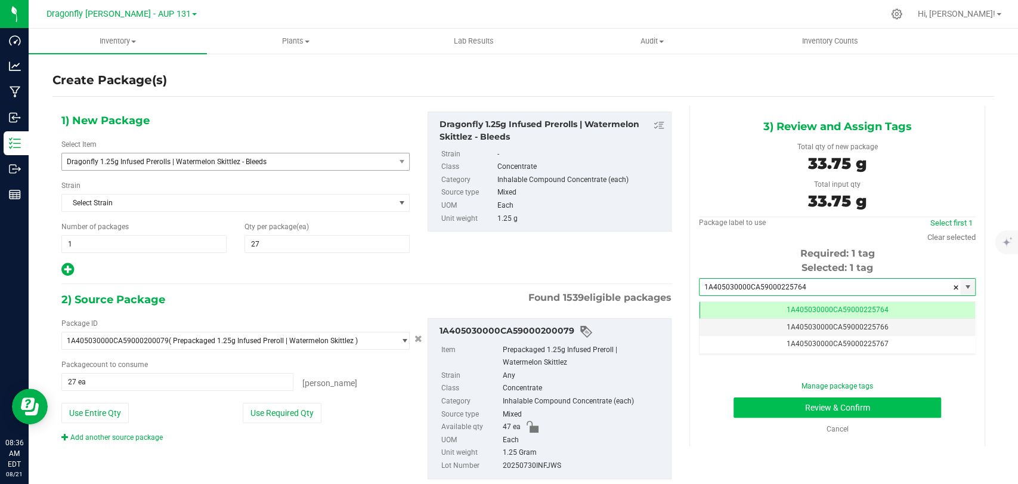
type input "1A405030000CA59000225764"
click at [792, 404] on button "Review & Confirm" at bounding box center [836, 407] width 207 height 20
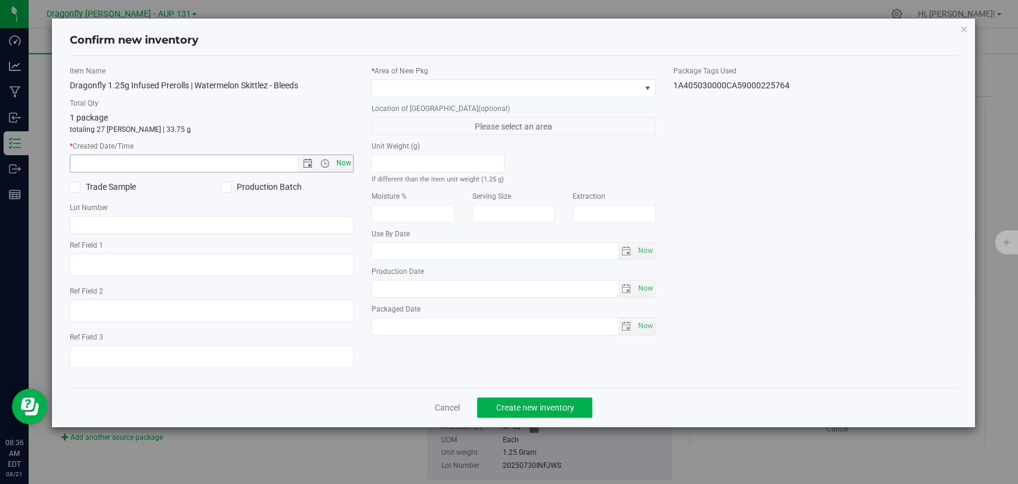
click at [341, 159] on span "Now" at bounding box center [344, 162] width 20 height 17
type input "[DATE] 8:36 AM"
click at [436, 85] on span at bounding box center [506, 88] width 268 height 17
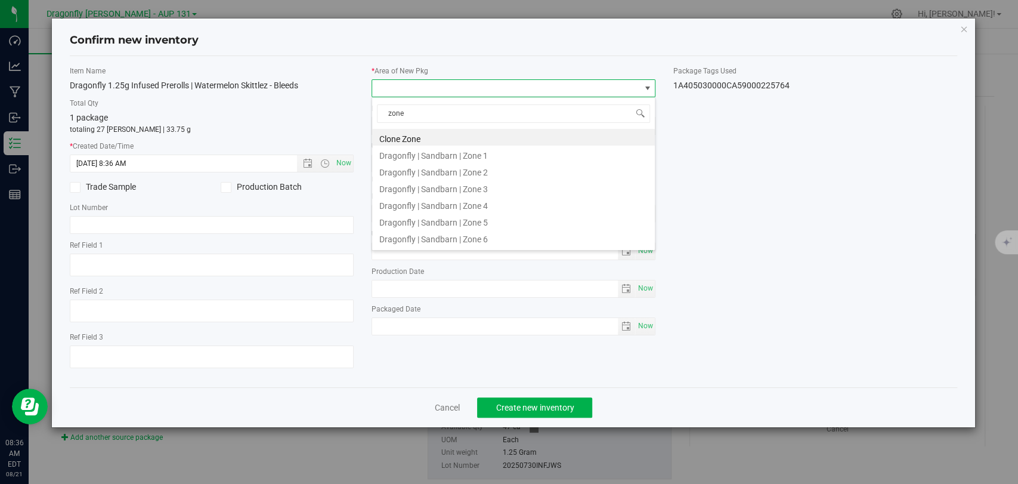
type input "zone 2"
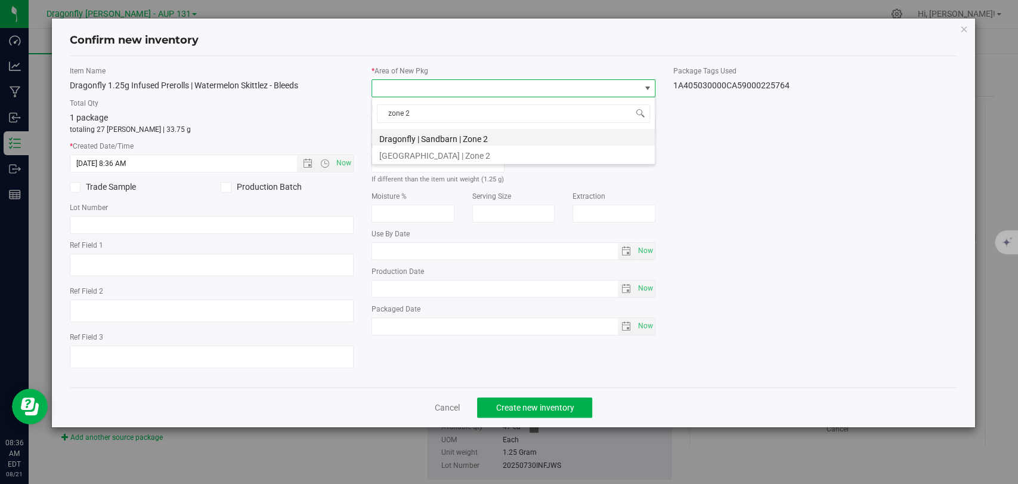
click at [482, 135] on li "Dragonfly | Sandbarn | Zone 2" at bounding box center [513, 137] width 283 height 17
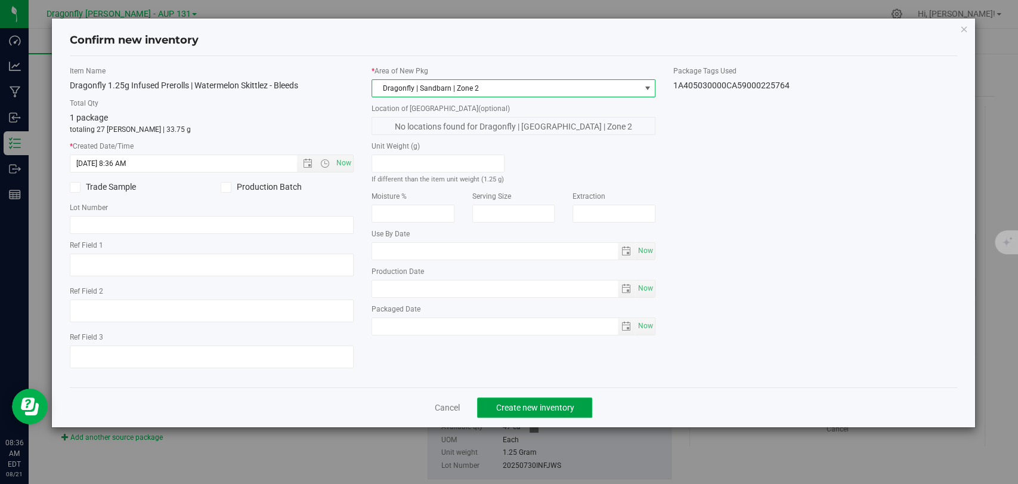
click at [559, 397] on button "Create new inventory" at bounding box center [534, 407] width 115 height 20
